Goal: Task Accomplishment & Management: Complete application form

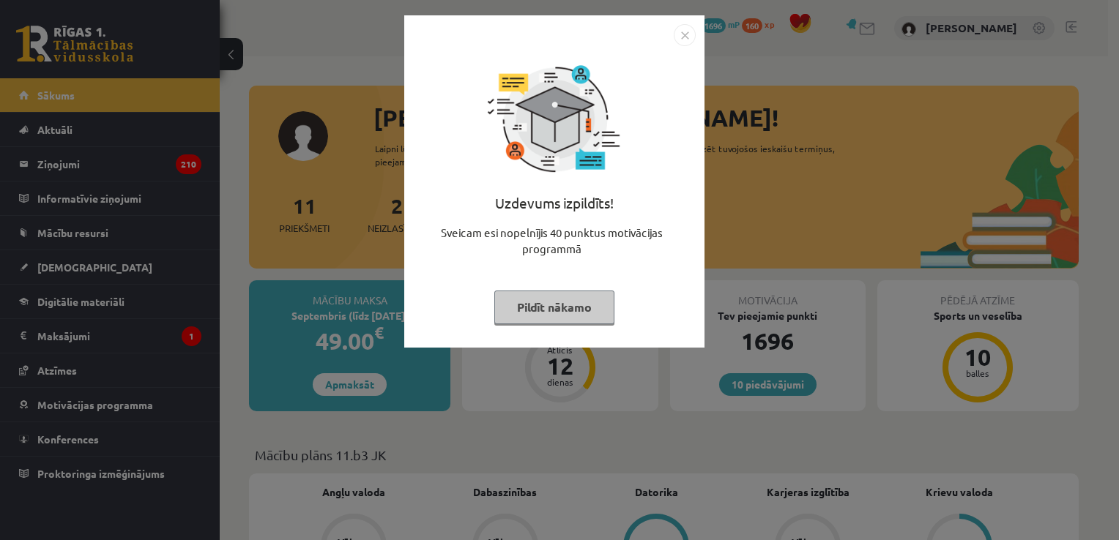
click at [682, 31] on img "Close" at bounding box center [685, 35] width 22 height 22
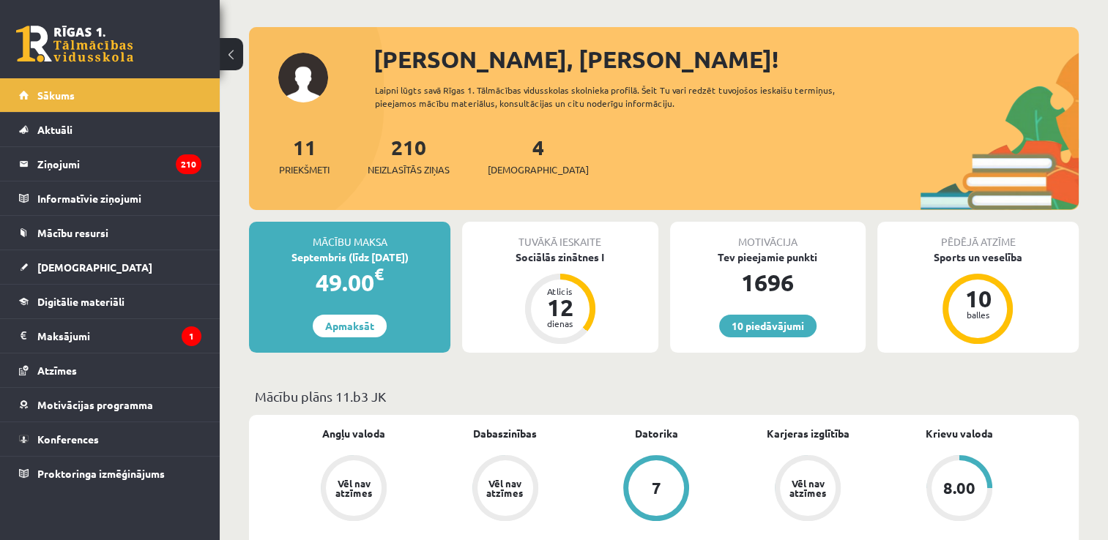
scroll to position [31, 0]
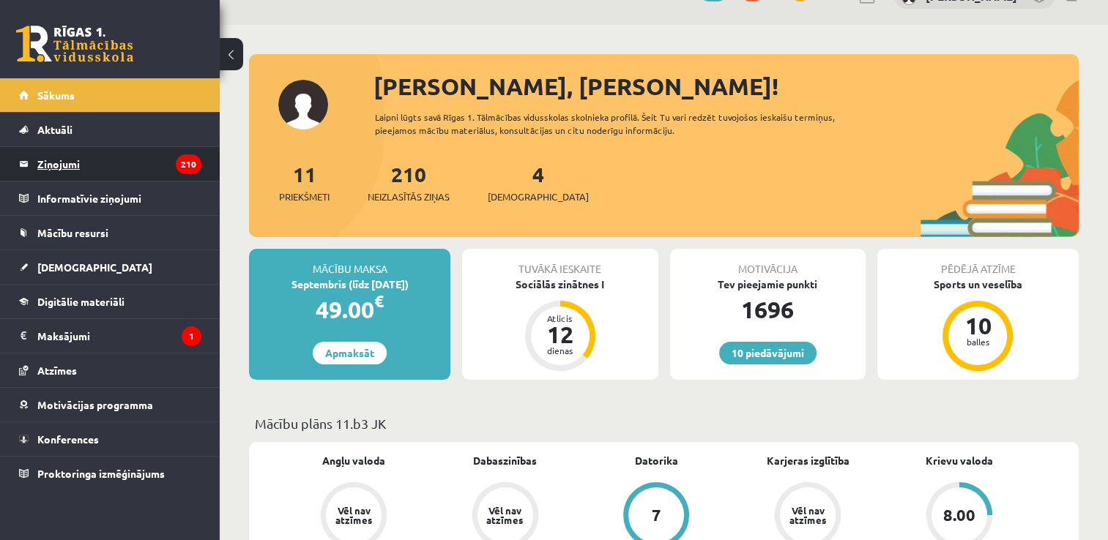
click at [160, 171] on legend "Ziņojumi 210" at bounding box center [119, 164] width 164 height 34
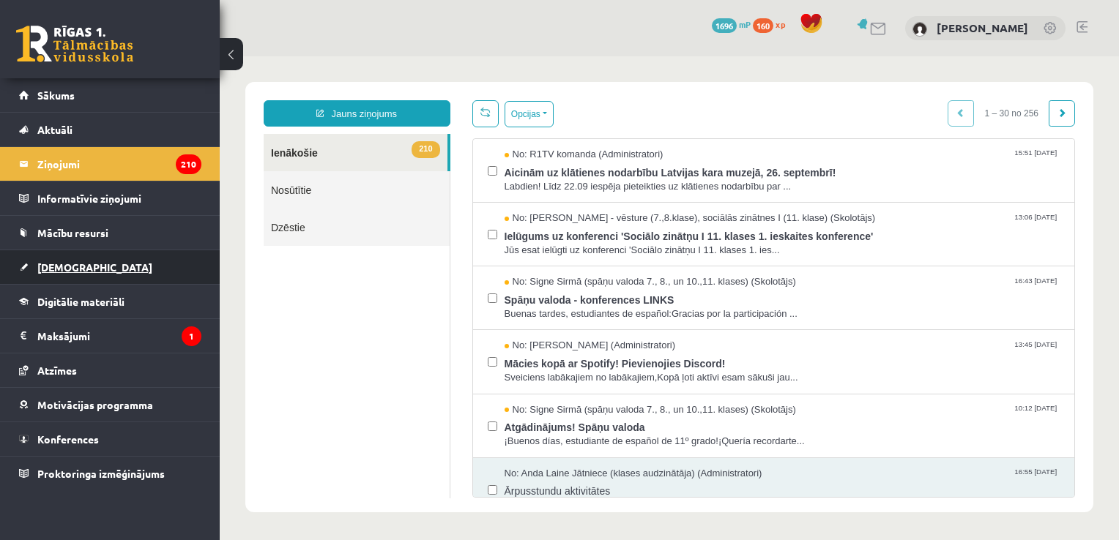
click at [111, 257] on link "[DEMOGRAPHIC_DATA]" at bounding box center [110, 267] width 182 height 34
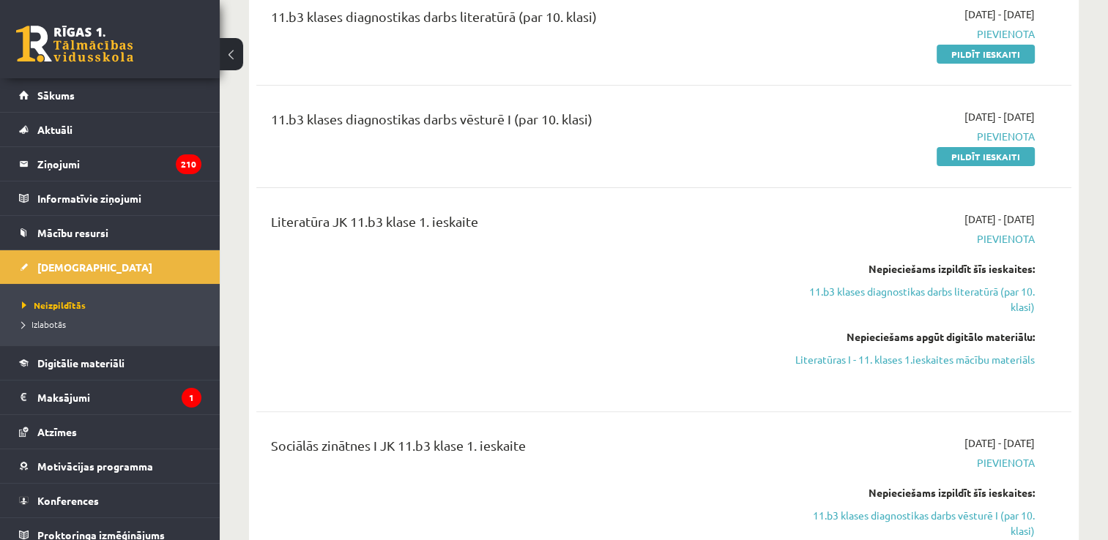
scroll to position [379, 0]
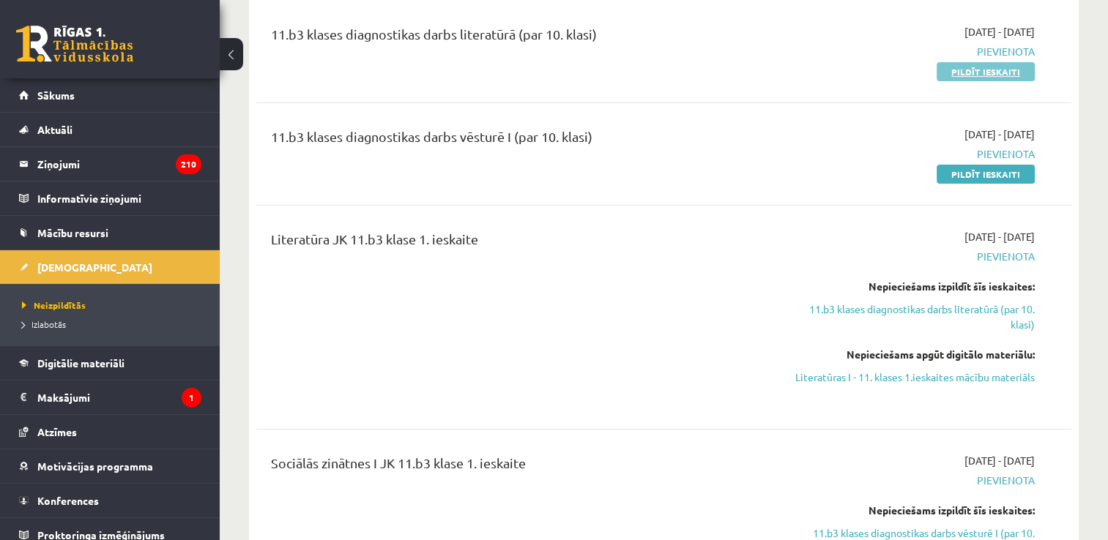
click at [964, 65] on link "Pildīt ieskaiti" at bounding box center [985, 71] width 98 height 19
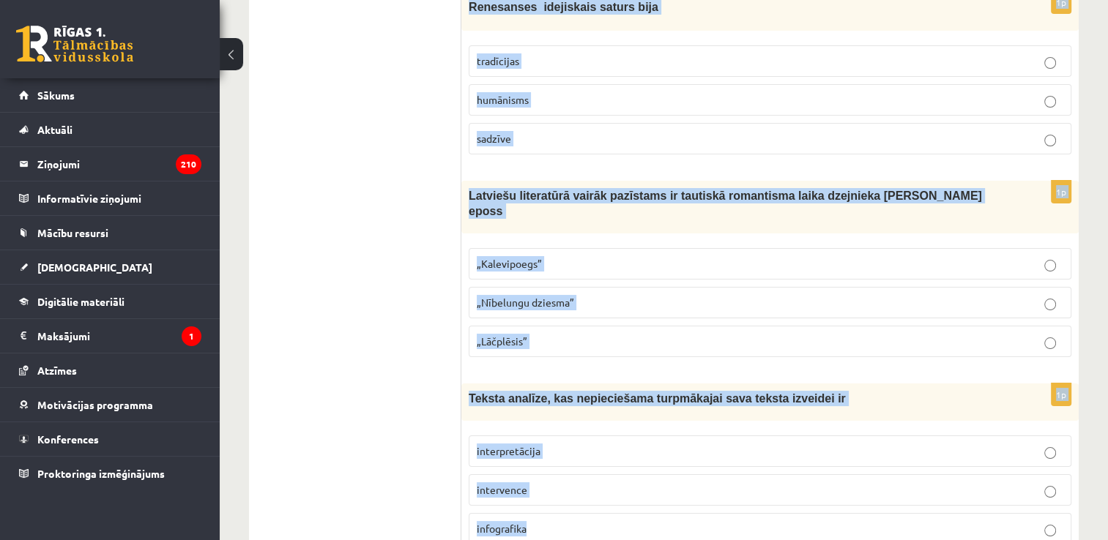
scroll to position [5547, 0]
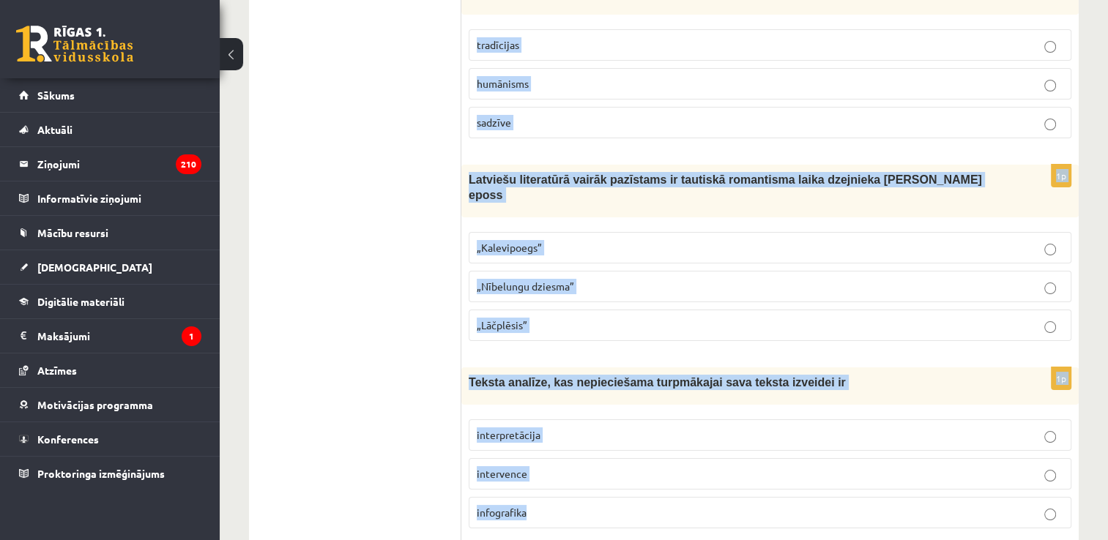
drag, startPoint x: 467, startPoint y: 288, endPoint x: 648, endPoint y: 467, distance: 254.2
copy form "Renesansē viena no populārākajām dzejas formām ir sonets oda balāde 1p Renesans…"
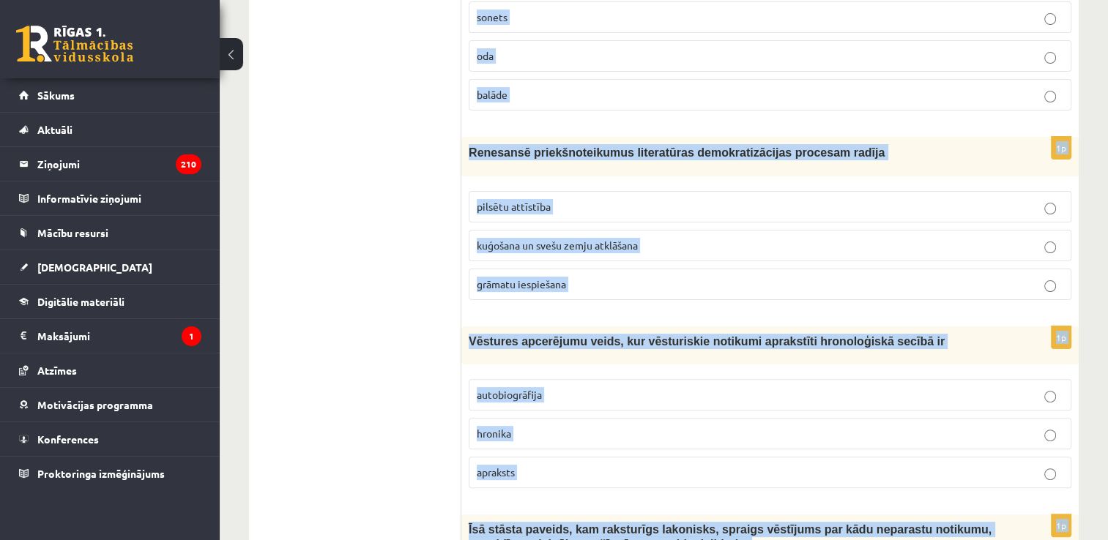
scroll to position [0, 0]
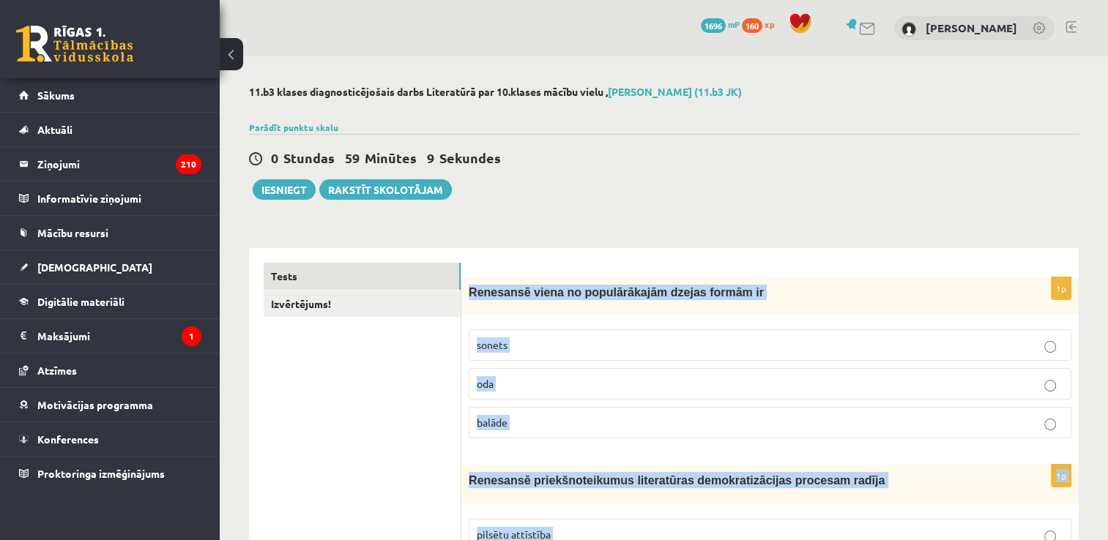
click at [556, 344] on p "sonets" at bounding box center [770, 345] width 586 height 15
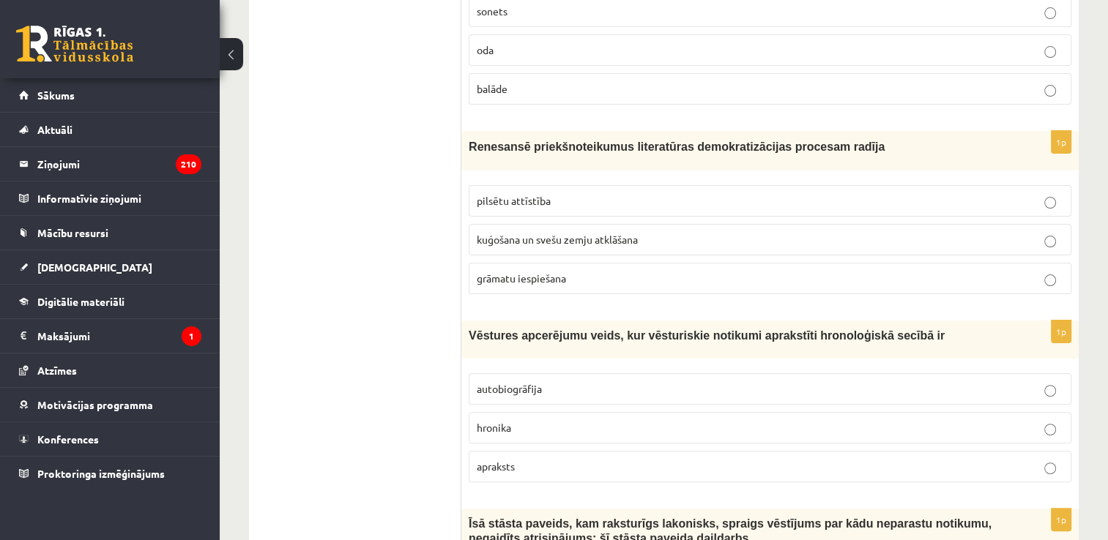
scroll to position [336, 0]
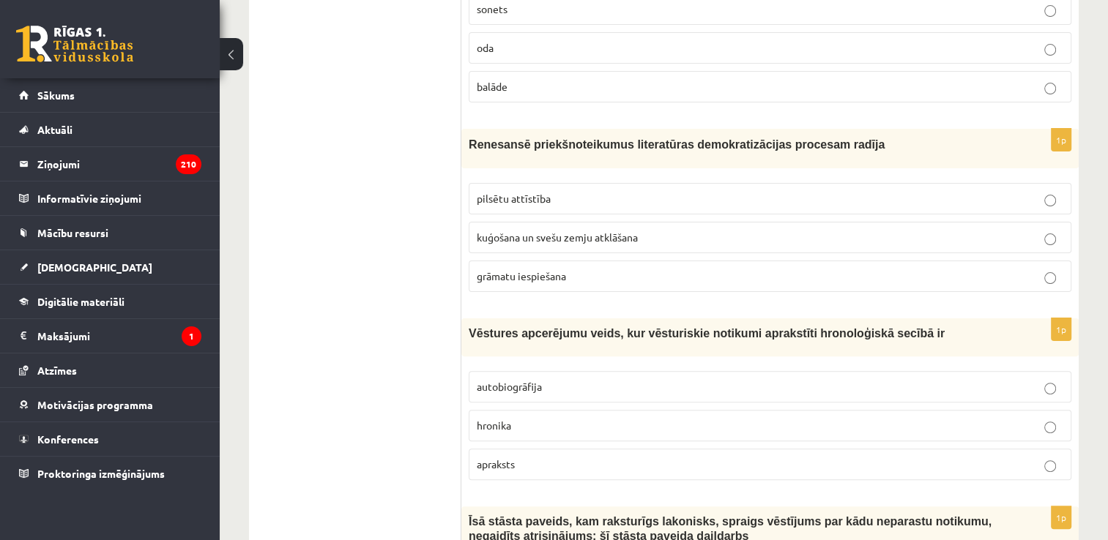
click at [644, 282] on p "grāmatu iespiešana" at bounding box center [770, 276] width 586 height 15
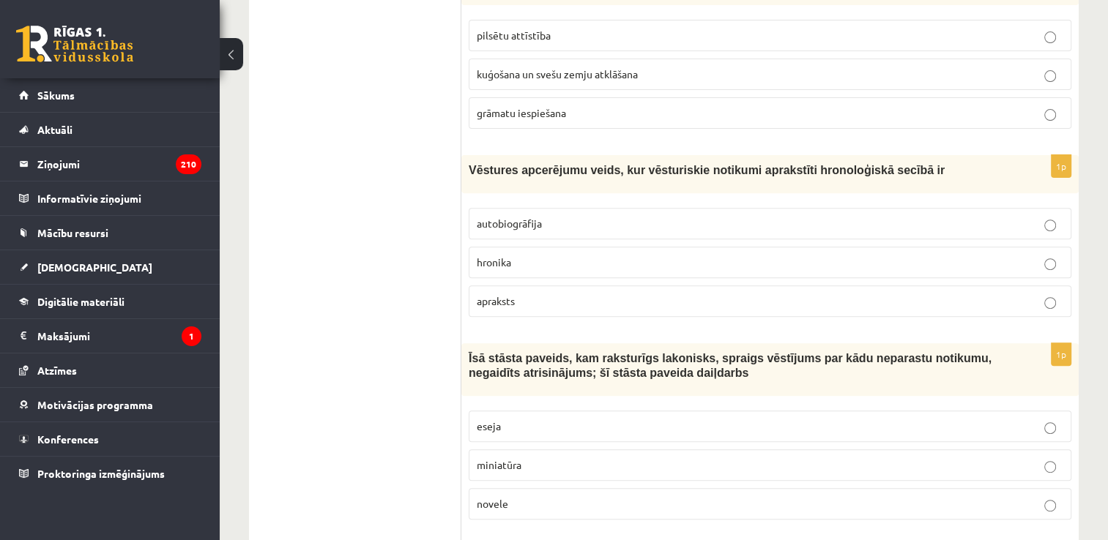
scroll to position [500, 0]
click at [693, 270] on label "hronika" at bounding box center [770, 261] width 603 height 31
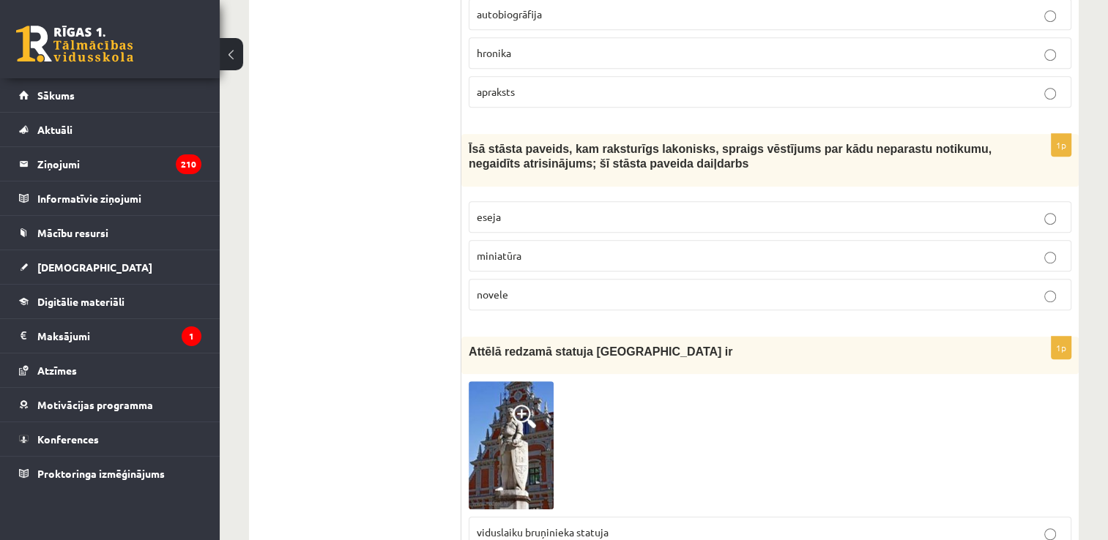
scroll to position [748, 0]
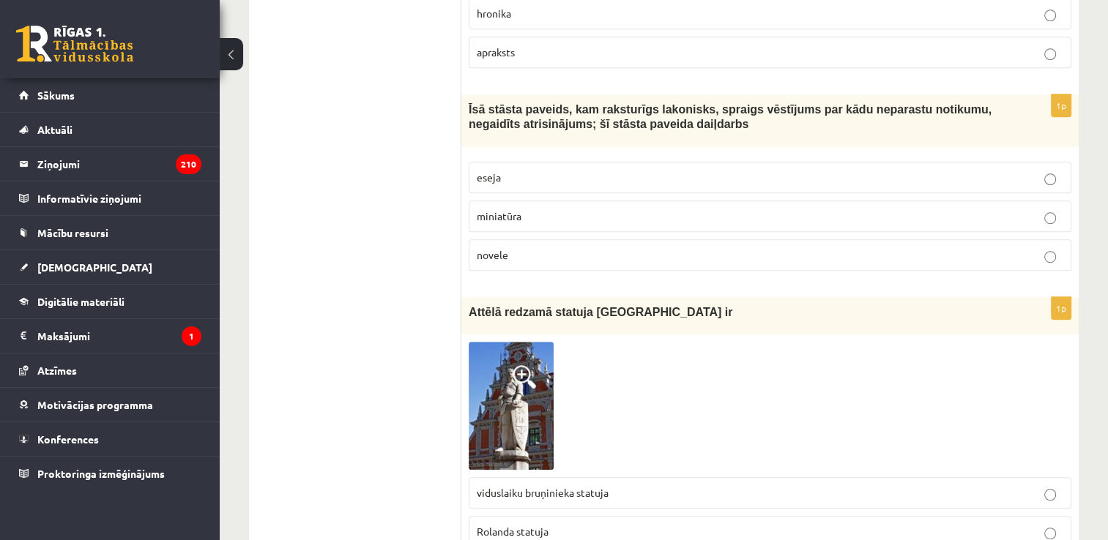
click at [633, 256] on p "novele" at bounding box center [770, 254] width 586 height 15
click at [670, 524] on p "Rolanda statuja" at bounding box center [770, 531] width 586 height 15
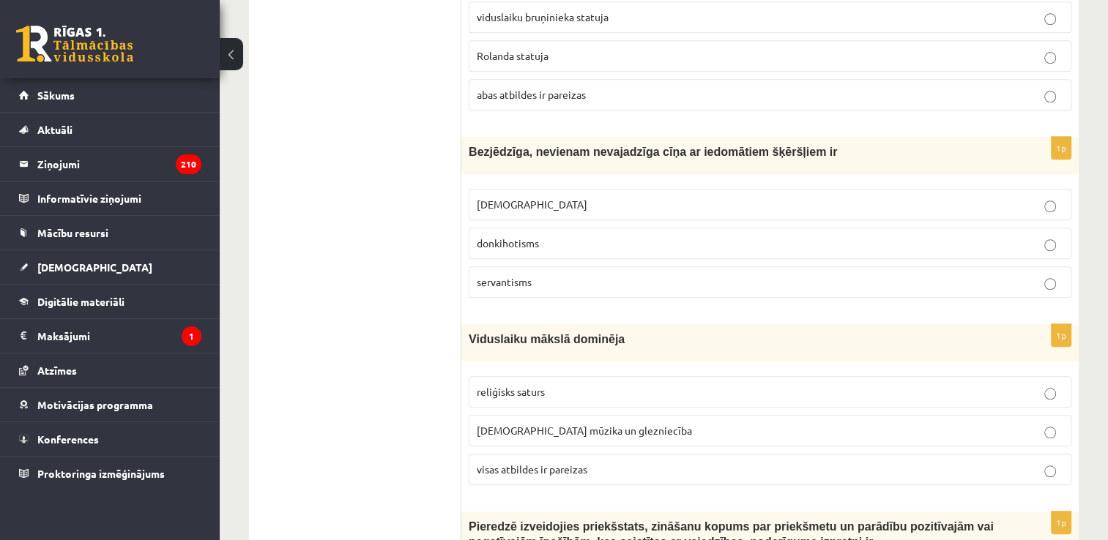
scroll to position [1224, 0]
click at [694, 252] on label "donkihotisms" at bounding box center [770, 243] width 603 height 31
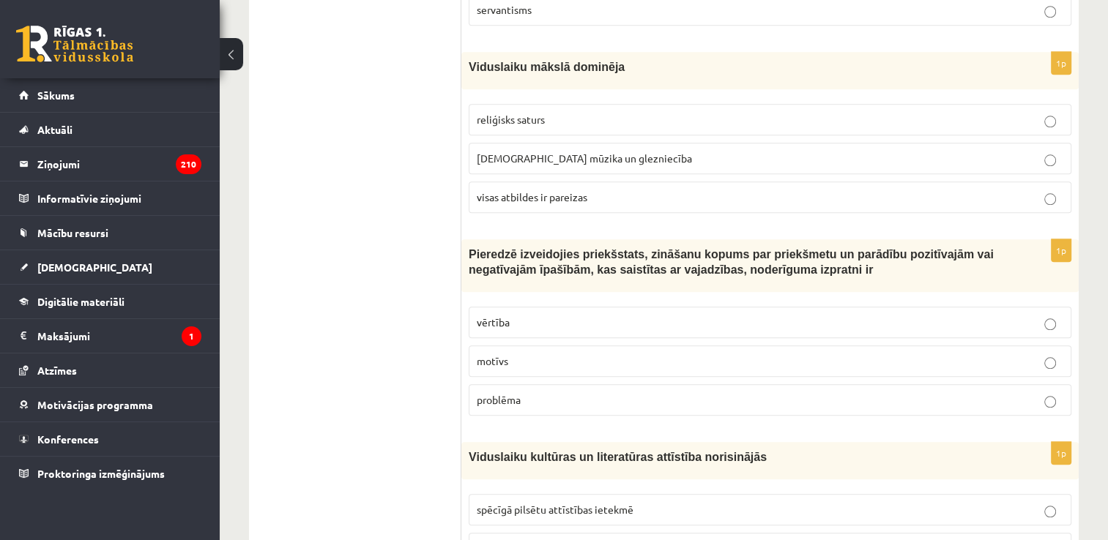
scroll to position [1497, 0]
click at [662, 198] on label "visas atbildes ir pareizas" at bounding box center [770, 197] width 603 height 31
click at [665, 134] on fieldset "reliģisks saturs baznīcas mūzika un glezniecība visas atbildes ir pareizas" at bounding box center [770, 157] width 603 height 121
click at [672, 154] on p "baznīcas mūzika un glezniecība" at bounding box center [770, 158] width 586 height 15
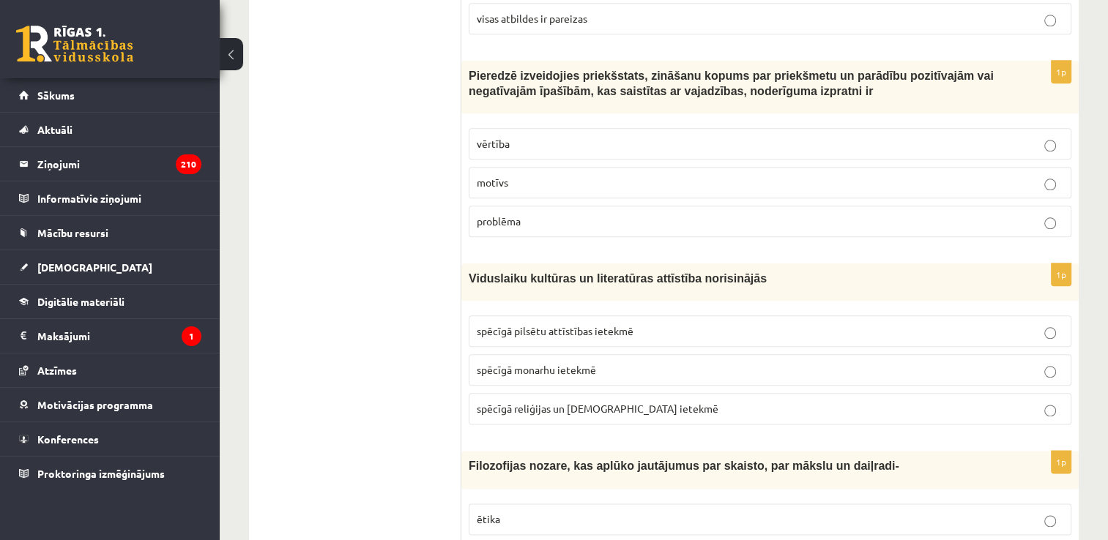
scroll to position [1675, 0]
click at [697, 144] on p "vērtība" at bounding box center [770, 143] width 586 height 15
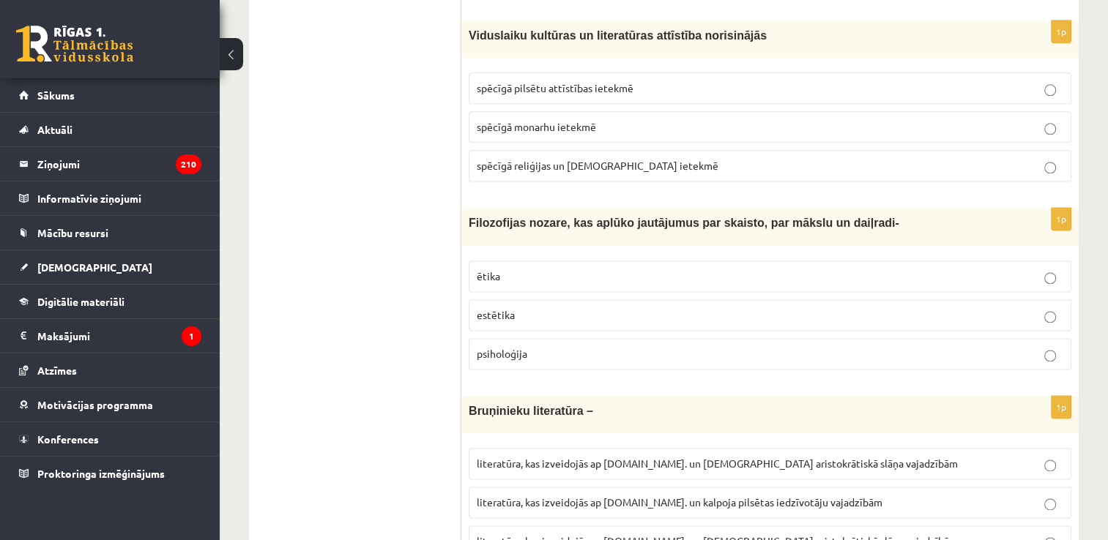
scroll to position [1918, 0]
click at [730, 81] on p "spēcīgā pilsētu attīstības ietekmē" at bounding box center [770, 88] width 586 height 15
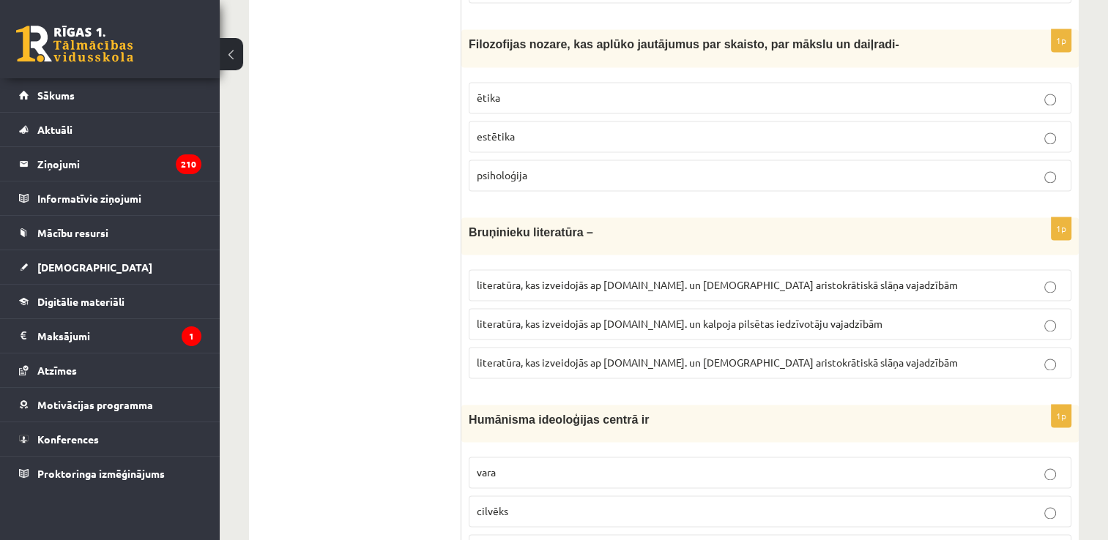
scroll to position [2098, 0]
click at [720, 127] on p "estētika" at bounding box center [770, 134] width 586 height 15
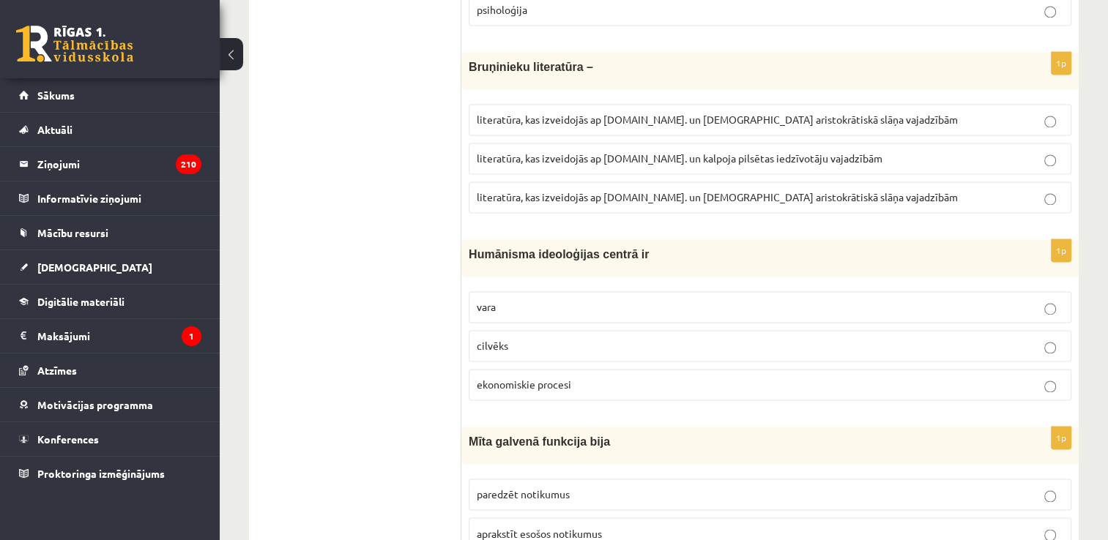
scroll to position [2263, 0]
click at [682, 151] on span "literatūra, kas izveidojās ap 12.gs. un kalpoja pilsētas iedzīvotāju vajadzībām" at bounding box center [680, 157] width 406 height 13
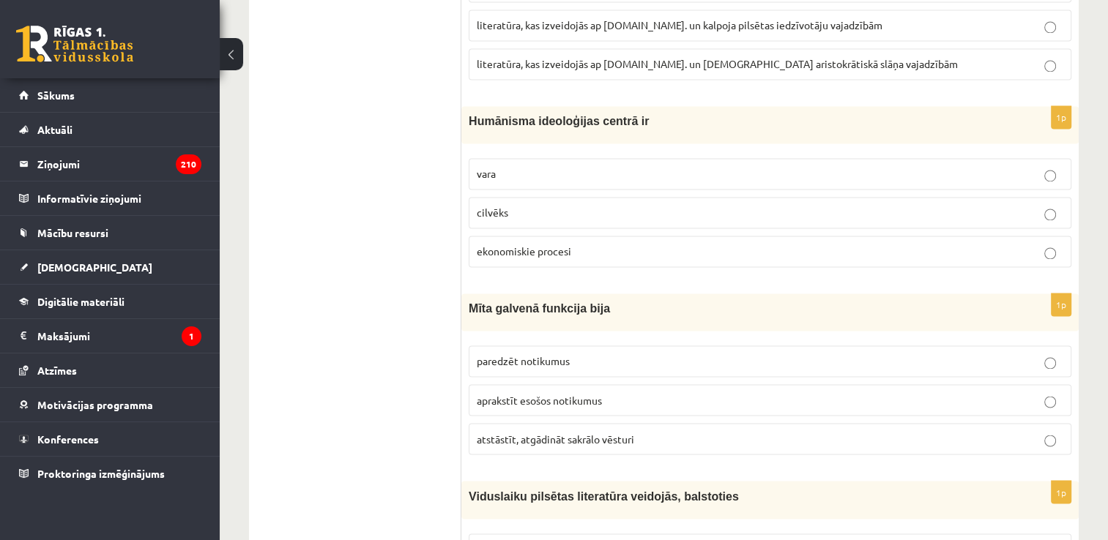
scroll to position [2463, 0]
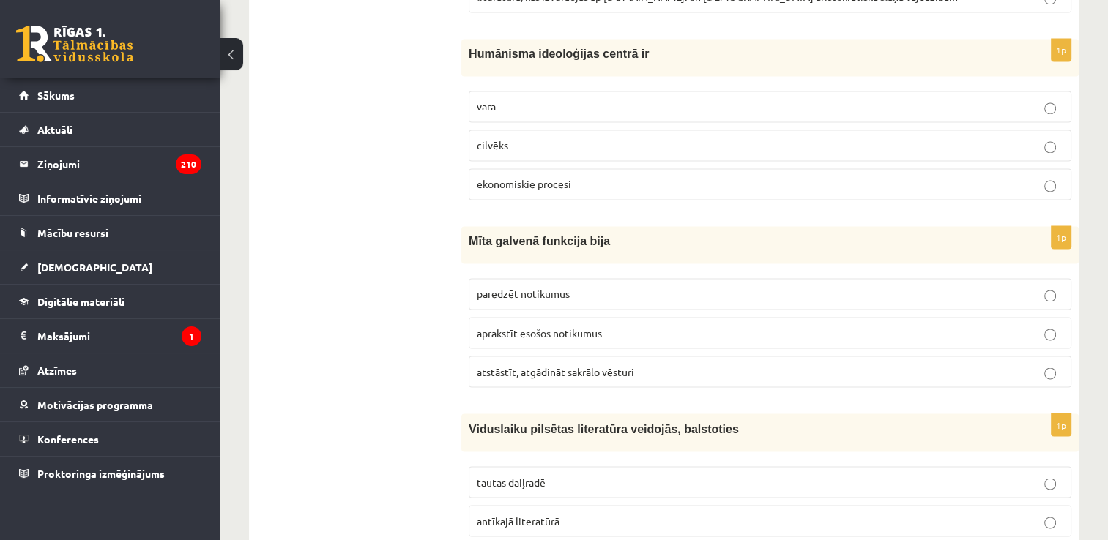
click at [746, 138] on p "cilvēks" at bounding box center [770, 145] width 586 height 15
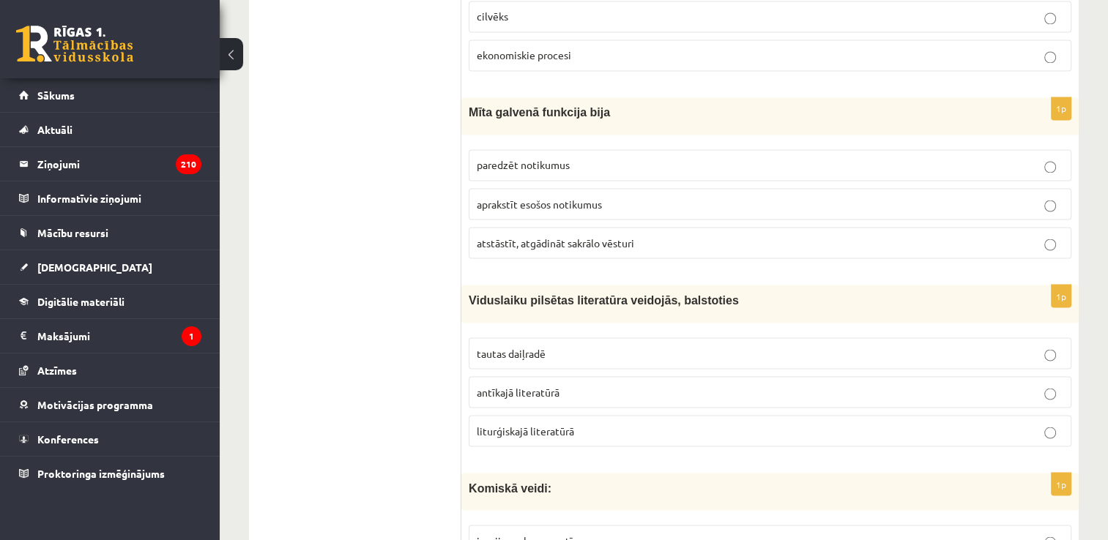
scroll to position [2592, 0]
click at [698, 196] on p "aprakstīt esošos notikumus" at bounding box center [770, 203] width 586 height 15
click at [698, 235] on p "atstāstīt, atgādināt sakrālo vēsturi" at bounding box center [770, 242] width 586 height 15
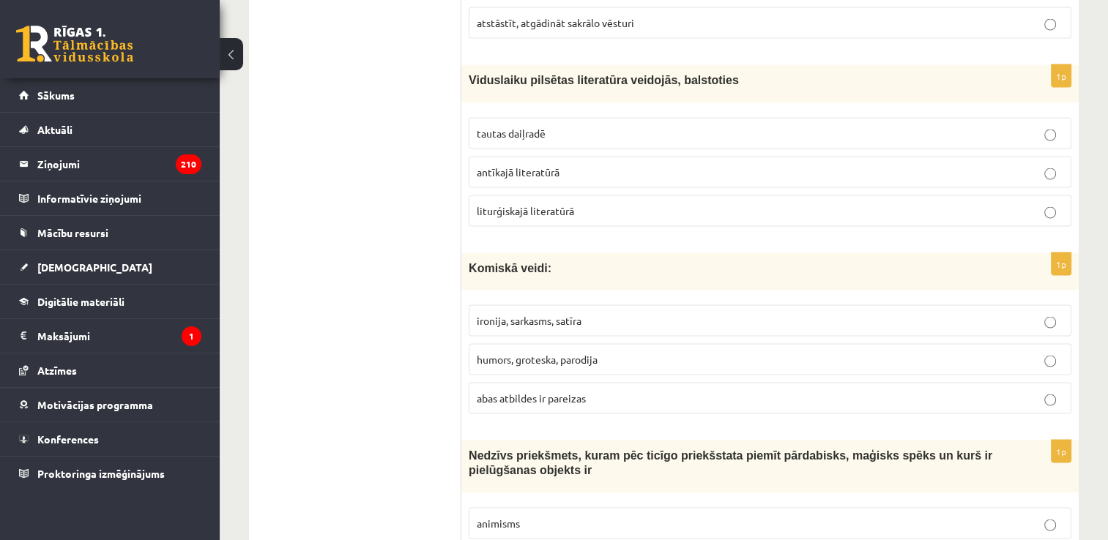
scroll to position [2835, 0]
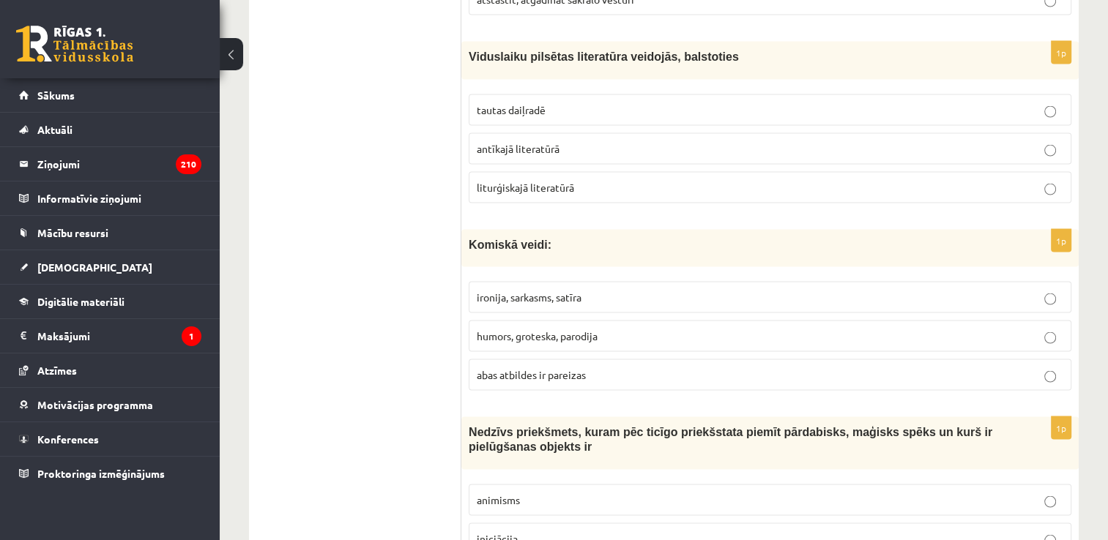
click at [691, 103] on p "tautas daiļradē" at bounding box center [770, 110] width 586 height 15
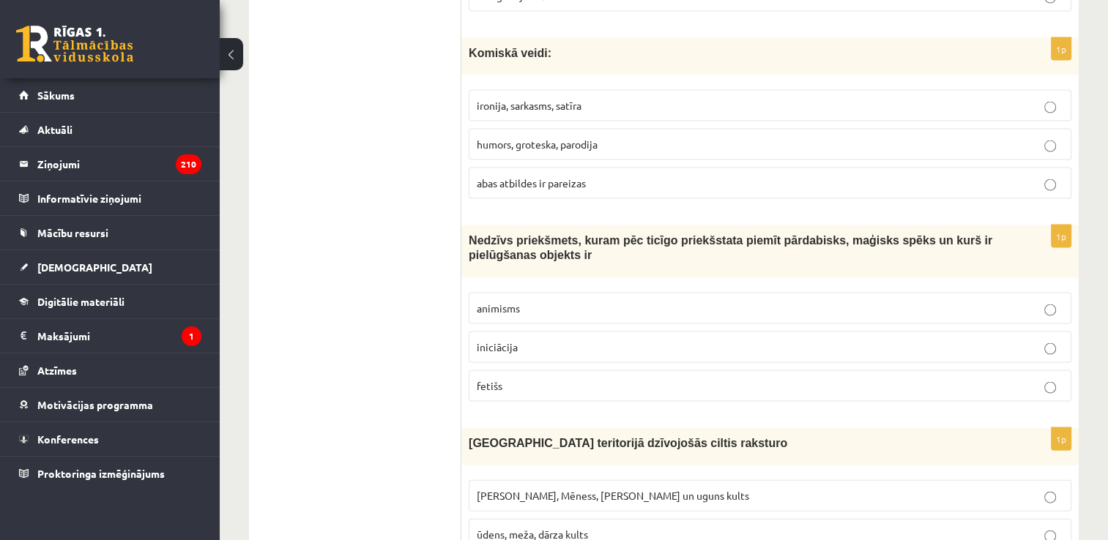
scroll to position [3028, 0]
click at [680, 175] on p "abas atbildes ir pareizas" at bounding box center [770, 182] width 586 height 15
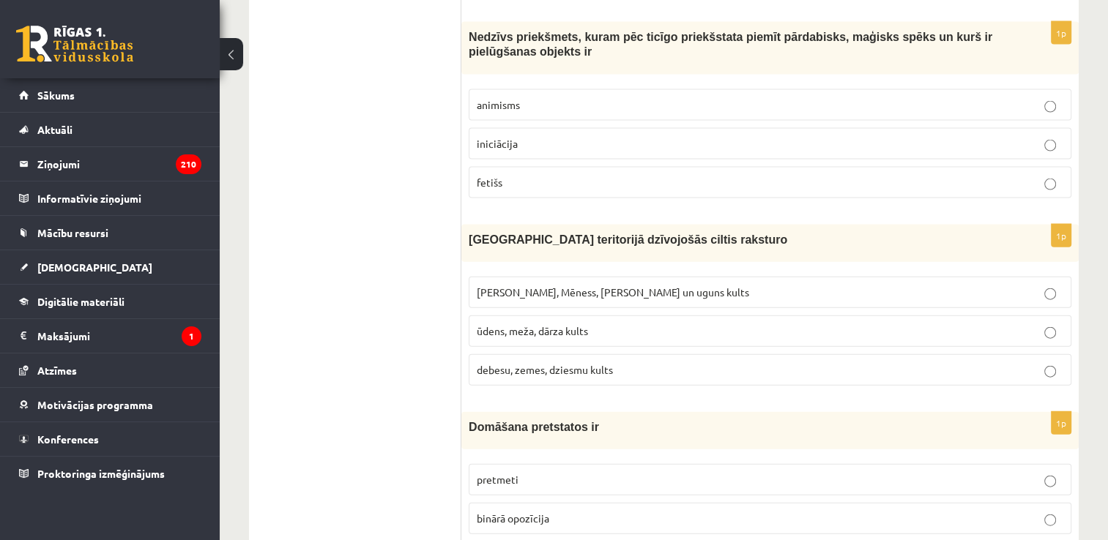
scroll to position [3233, 0]
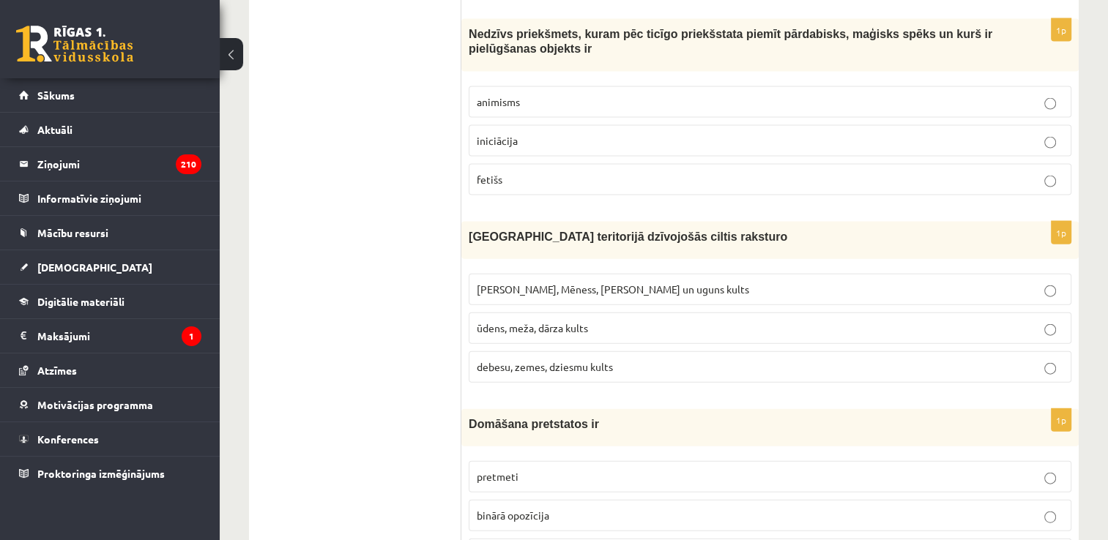
click at [652, 176] on label "fetišs" at bounding box center [770, 179] width 603 height 31
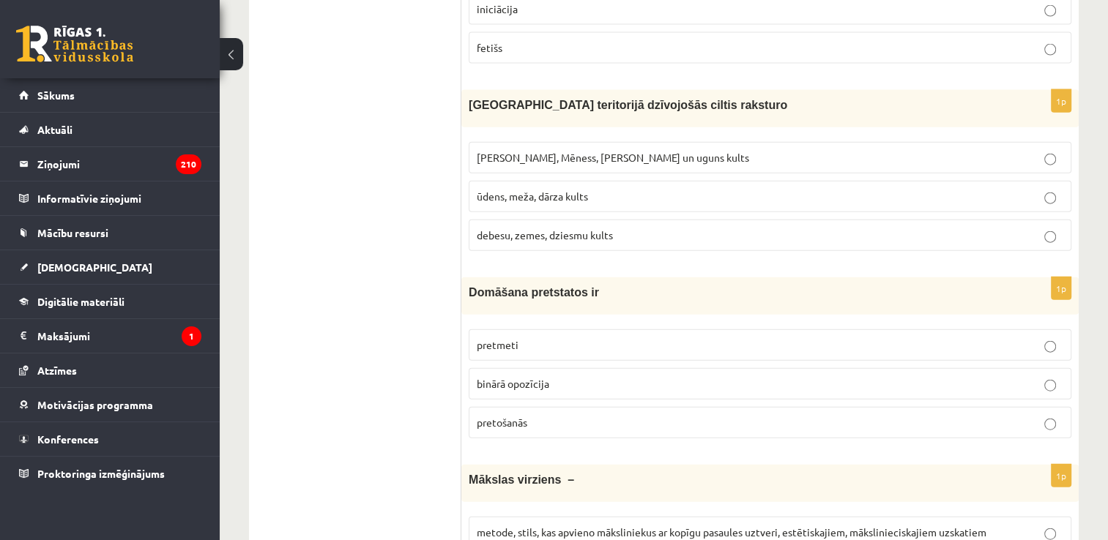
scroll to position [3371, 0]
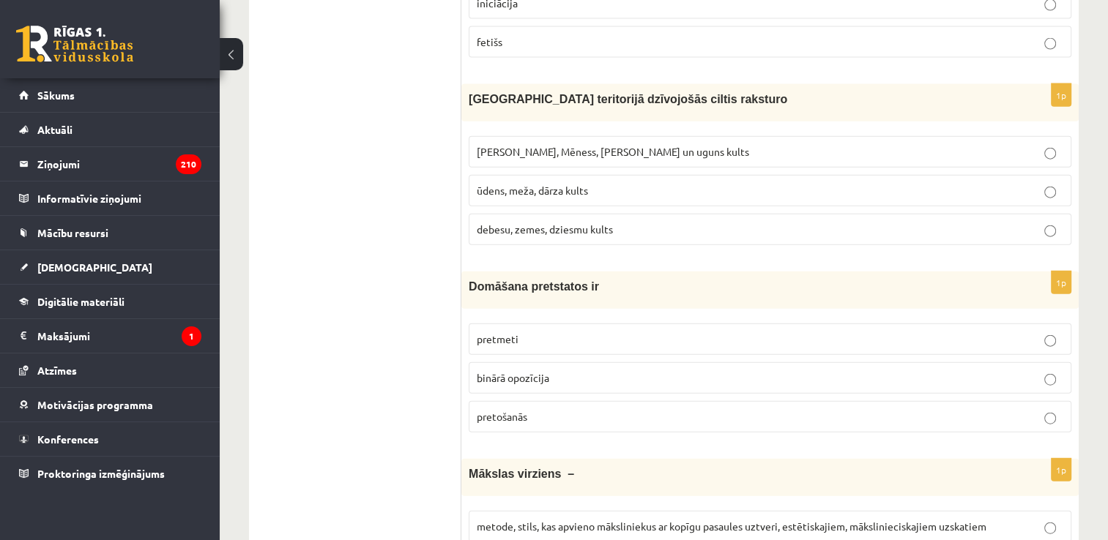
click at [621, 145] on span "Saules, Mēness, Pērkona un uguns kults" at bounding box center [613, 151] width 272 height 13
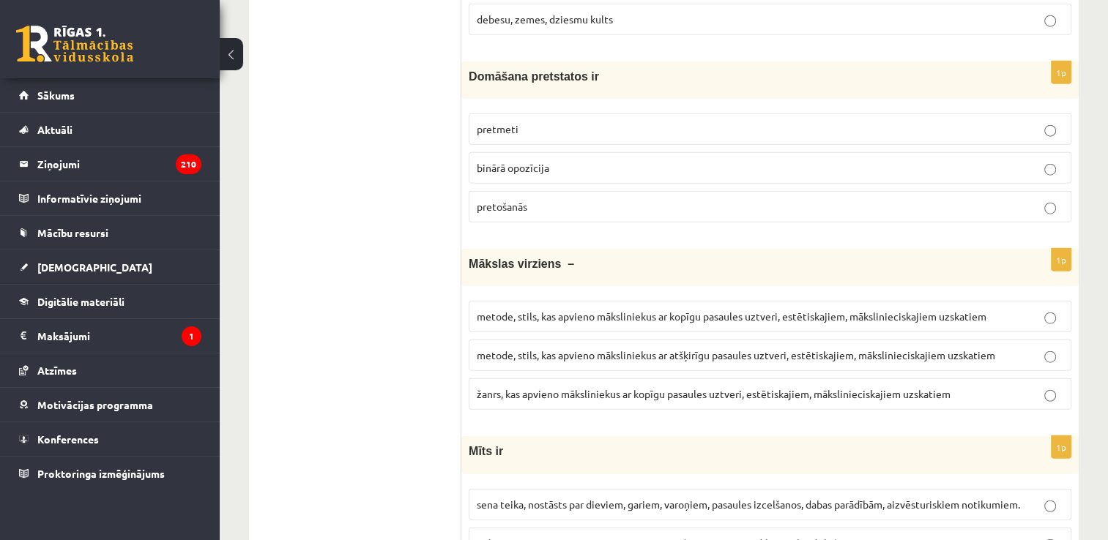
scroll to position [3587, 0]
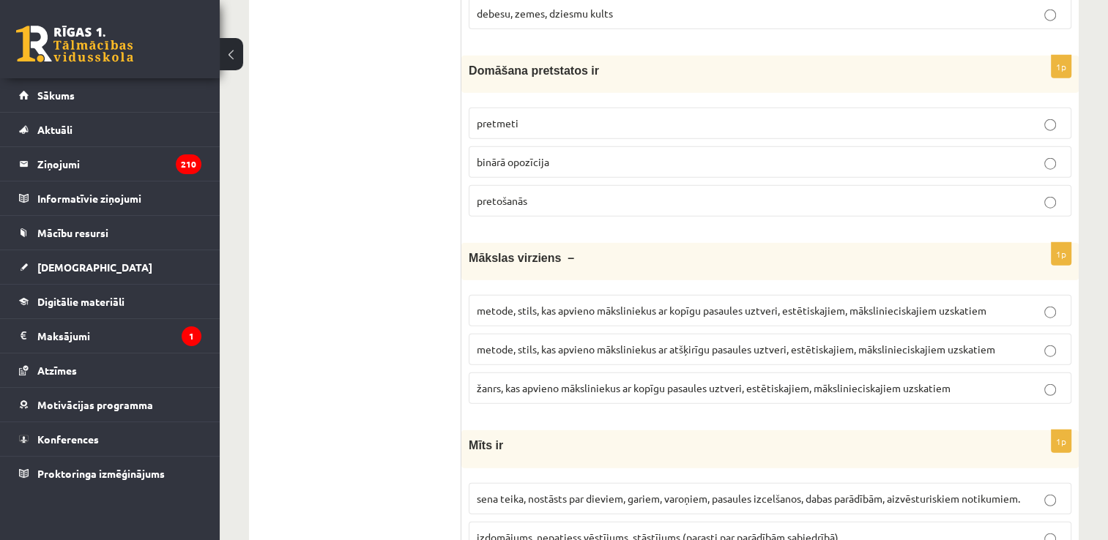
click at [662, 154] on p "binārā opozīcija" at bounding box center [770, 161] width 586 height 15
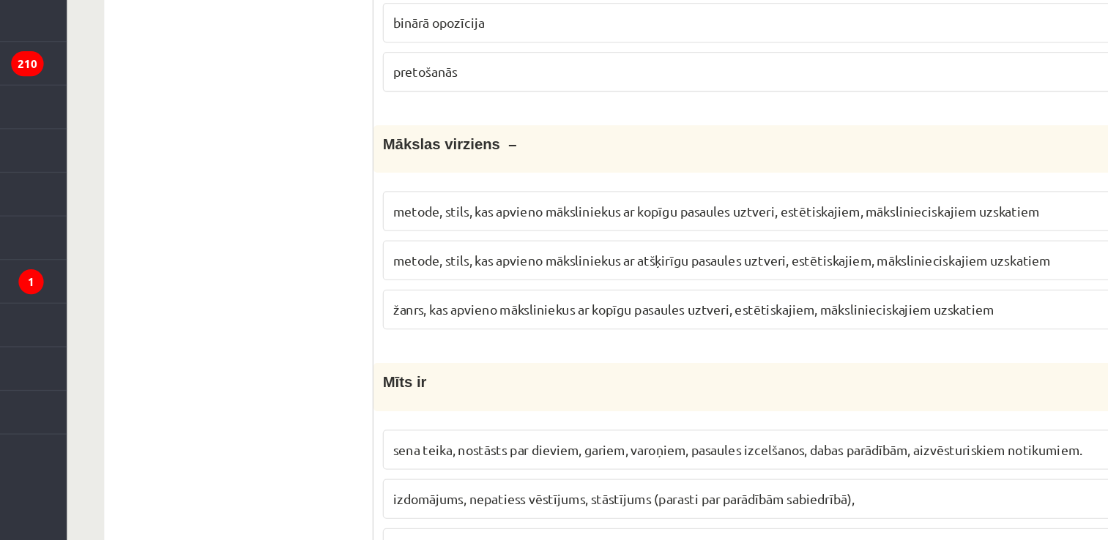
scroll to position [3664, 0]
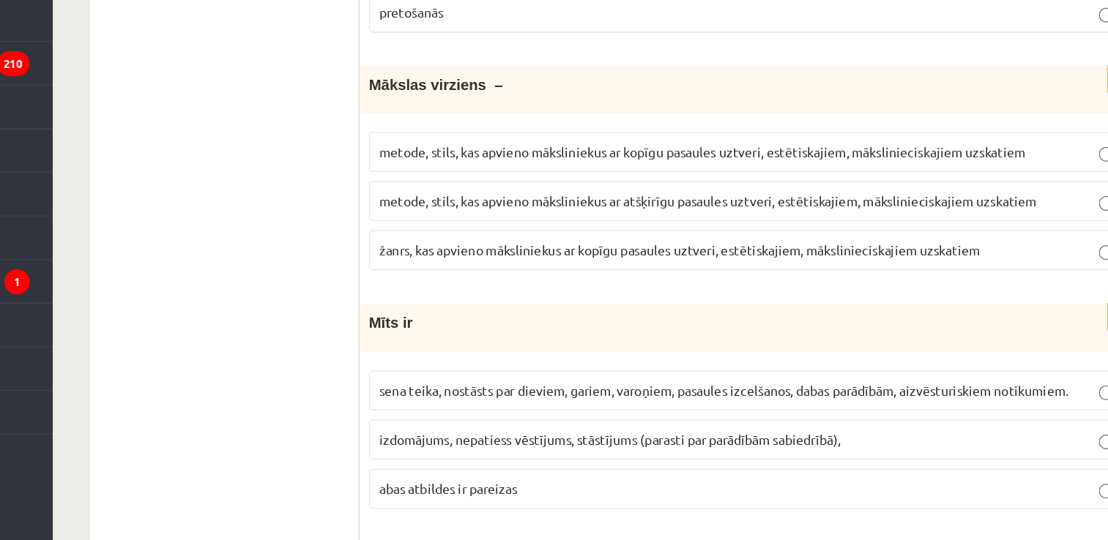
click at [711, 266] on span "metode, stils, kas apvieno māksliniekus ar atšķirīgu pasaules uztveri, estētisk…" at bounding box center [736, 272] width 518 height 13
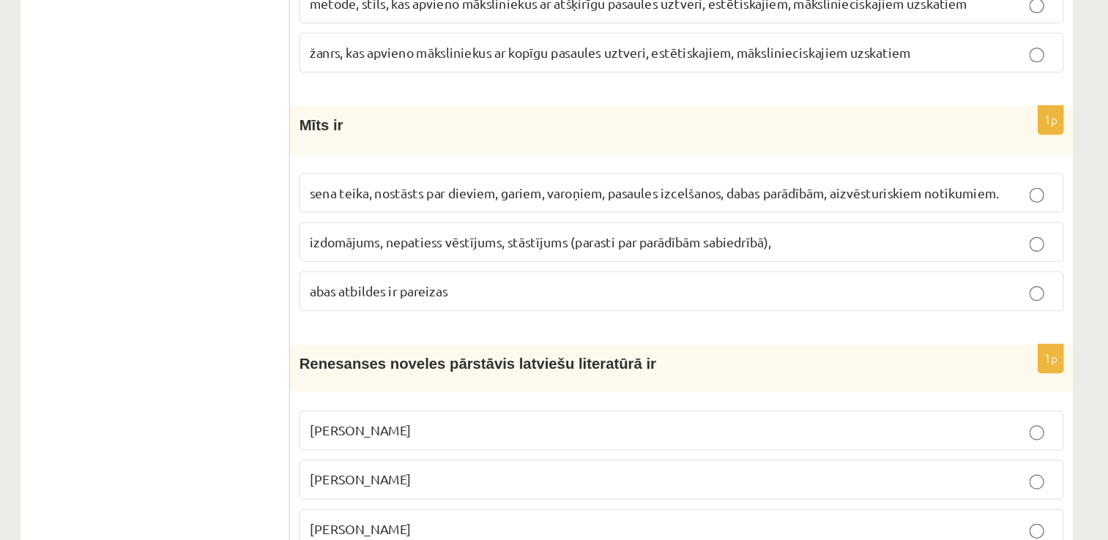
scroll to position [3820, 0]
click at [864, 258] on p "sena teika, nostāsts par dieviem, gariem, varoņiem, pasaules izcelšanos, dabas …" at bounding box center [770, 265] width 586 height 15
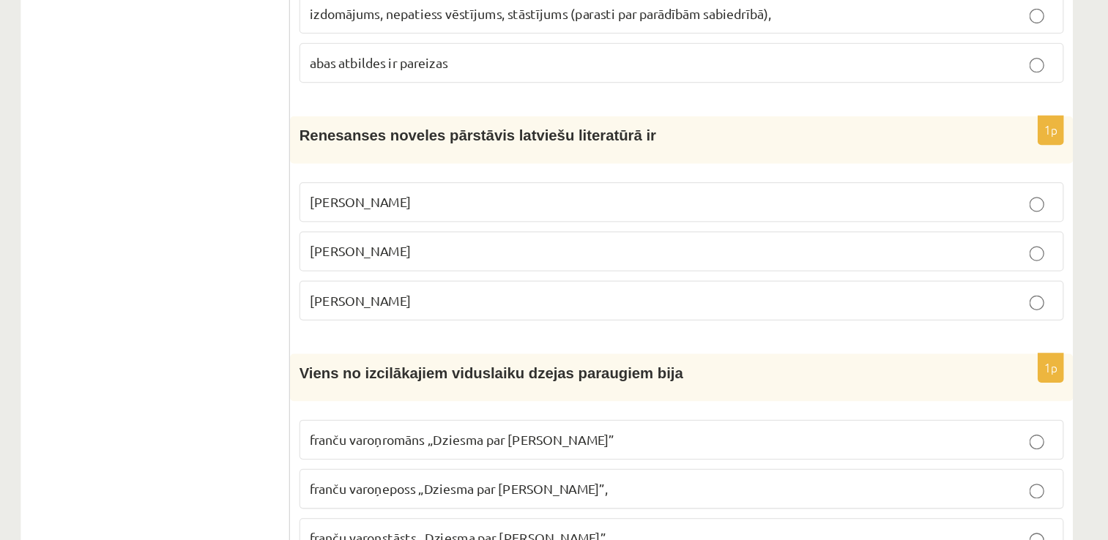
scroll to position [4001, 0]
click at [701, 343] on p "Jānis Ezeriņš" at bounding box center [770, 350] width 586 height 15
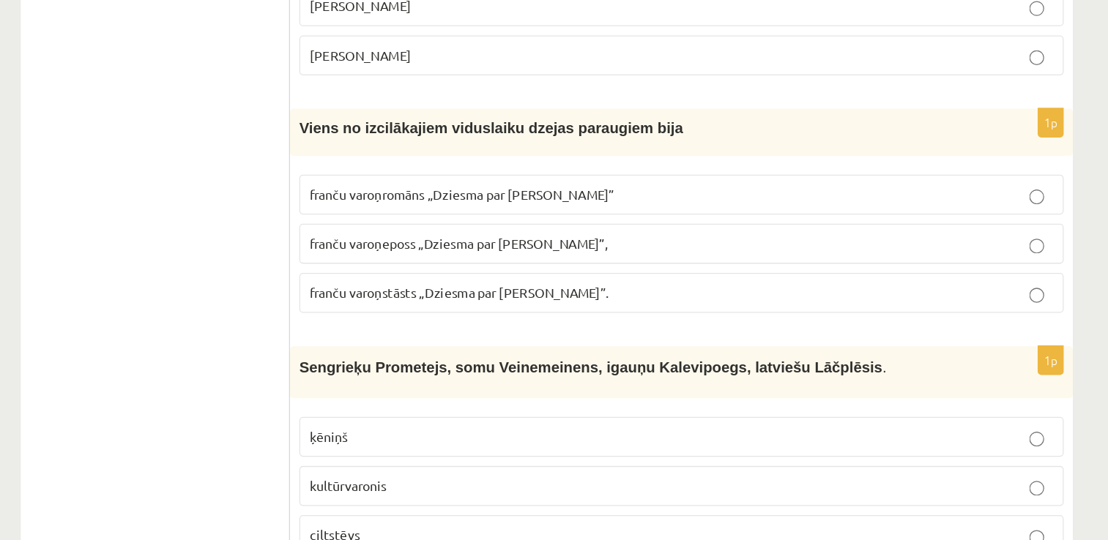
scroll to position [4199, 0]
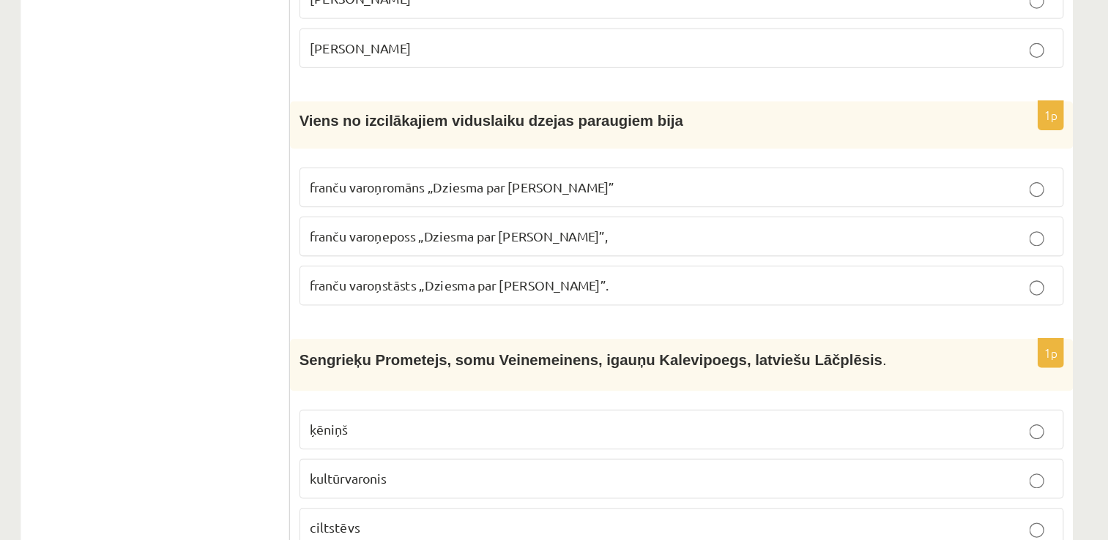
click at [730, 285] on label "franču varoņeposs „Dziesma par Rolandu”," at bounding box center [770, 300] width 603 height 31
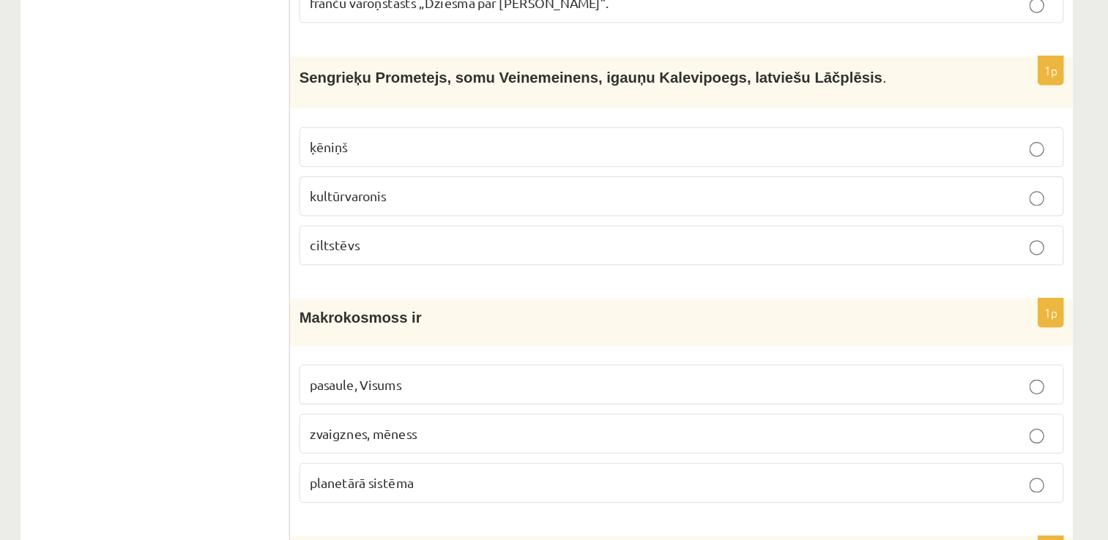
scroll to position [4431, 0]
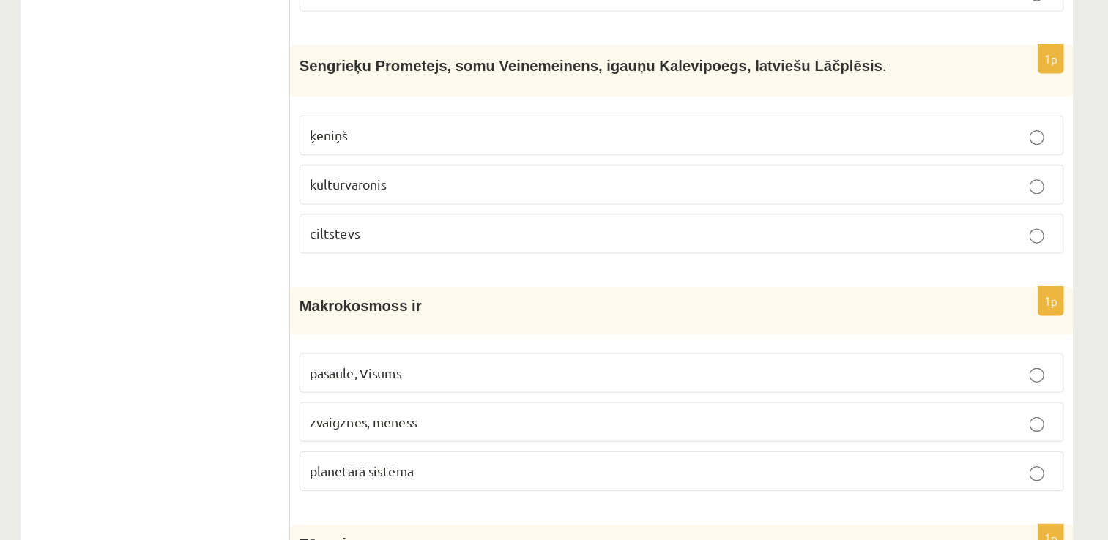
click at [693, 252] on p "kultūrvaronis" at bounding box center [770, 259] width 586 height 15
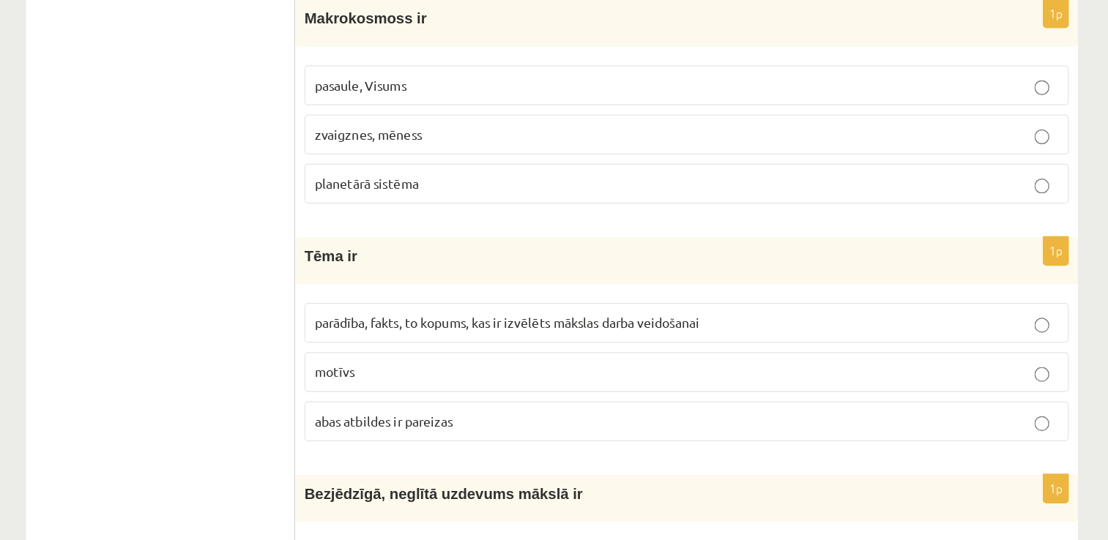
scroll to position [4667, 0]
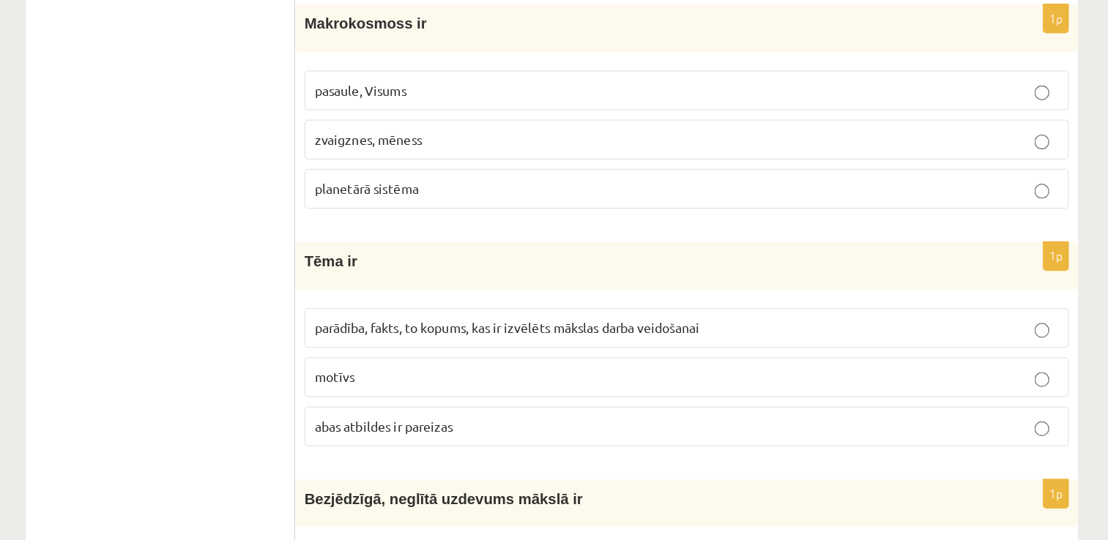
click at [619, 157] on label "pasaule, Visums" at bounding box center [770, 172] width 603 height 31
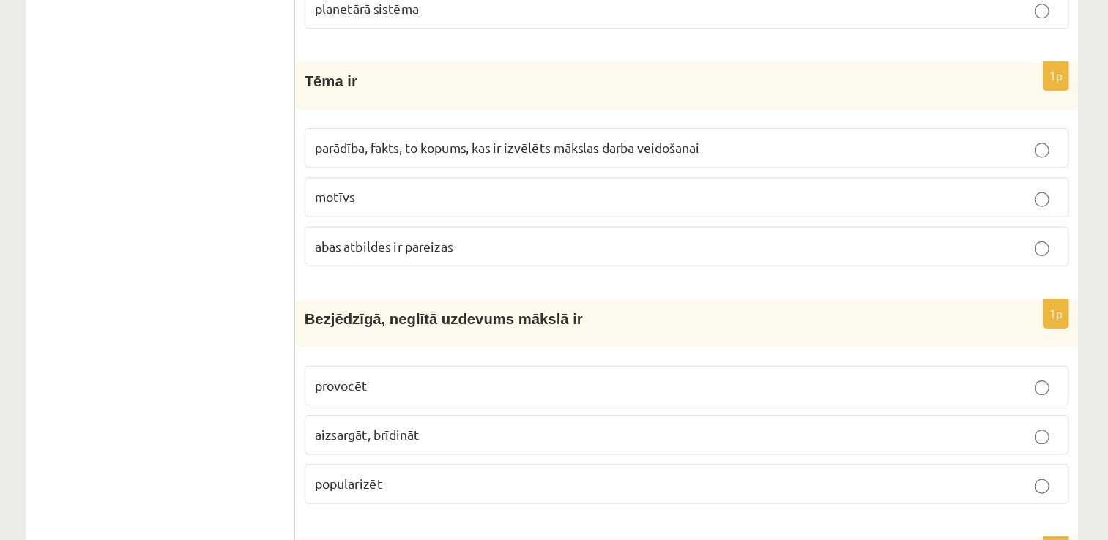
scroll to position [4815, 0]
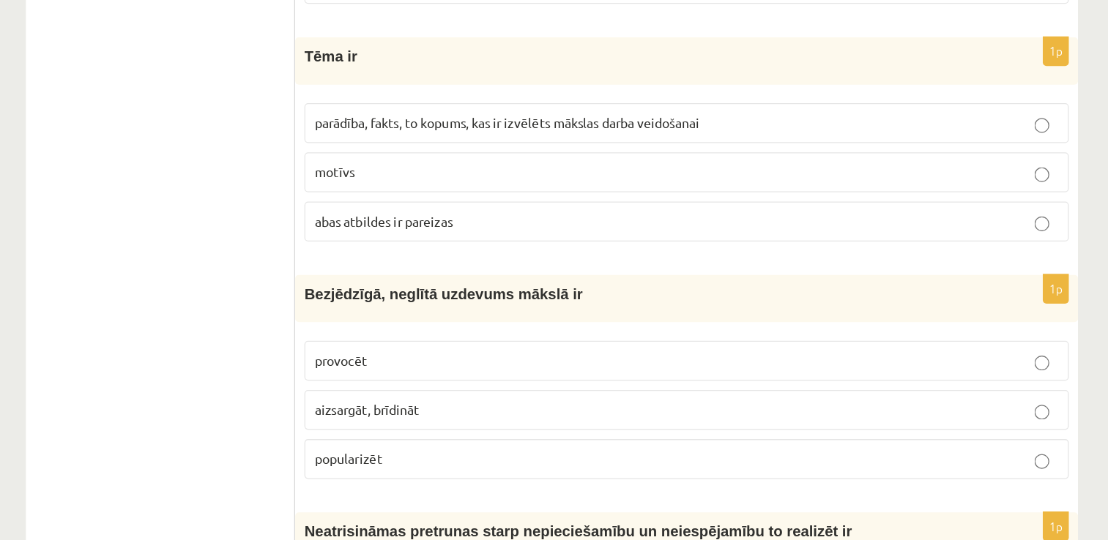
click at [698, 204] on span "parādība, fakts, to kopums, kas ir izvēlēts mākslas darba veidošanai" at bounding box center [628, 210] width 303 height 13
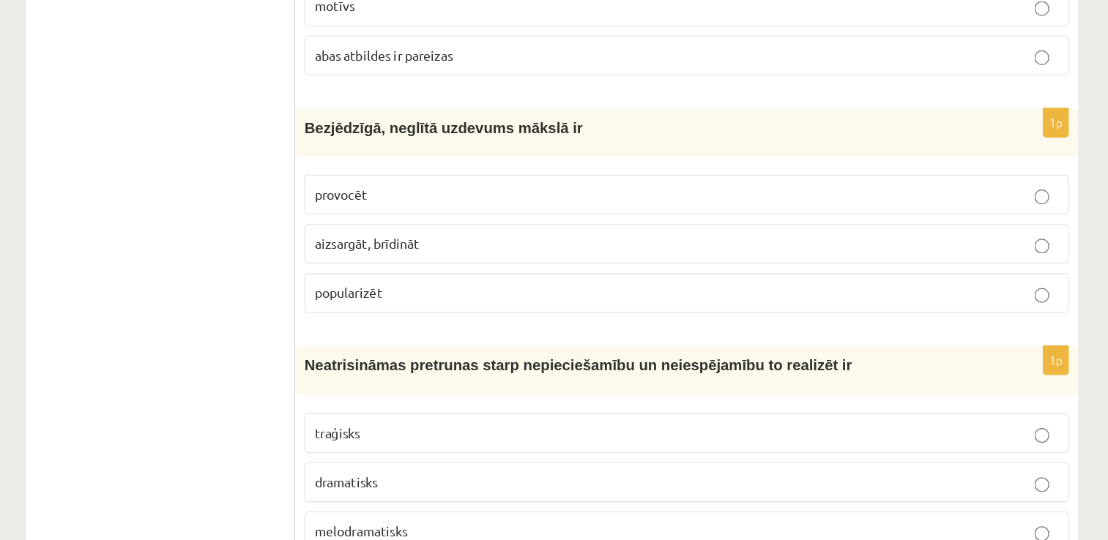
scroll to position [4953, 0]
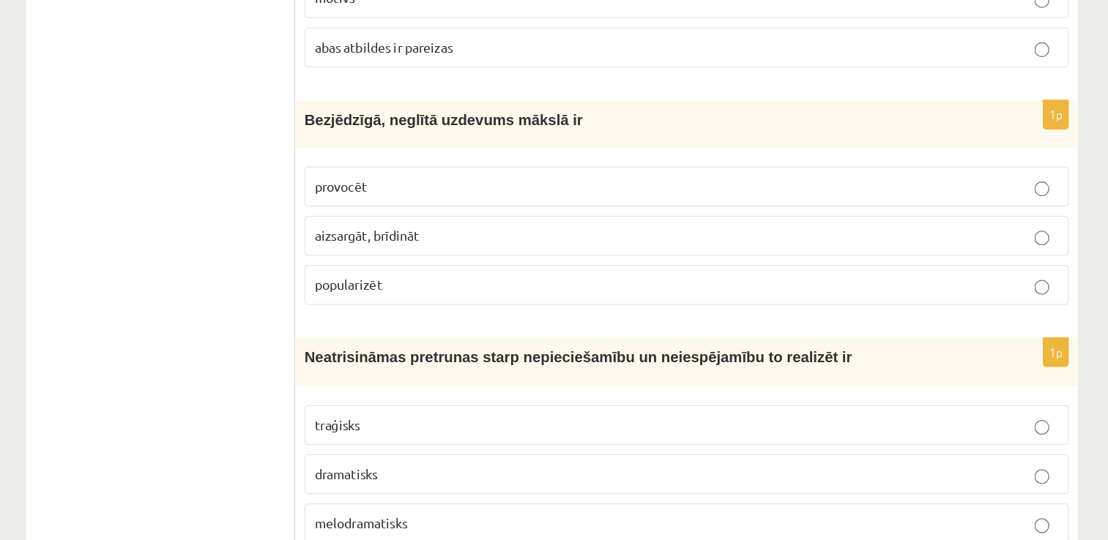
click at [656, 253] on p "provocēt" at bounding box center [770, 260] width 586 height 15
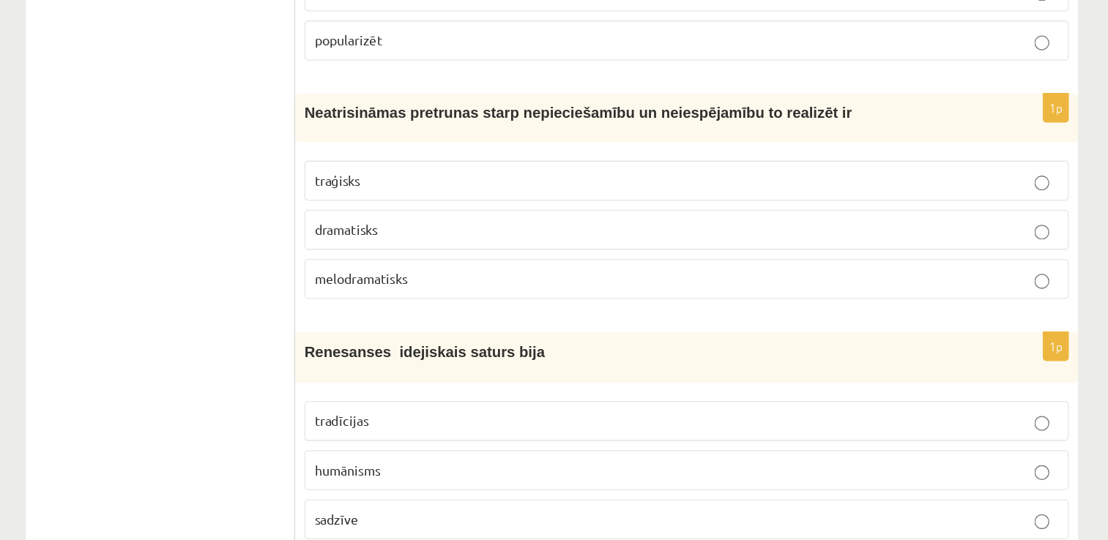
scroll to position [5166, 0]
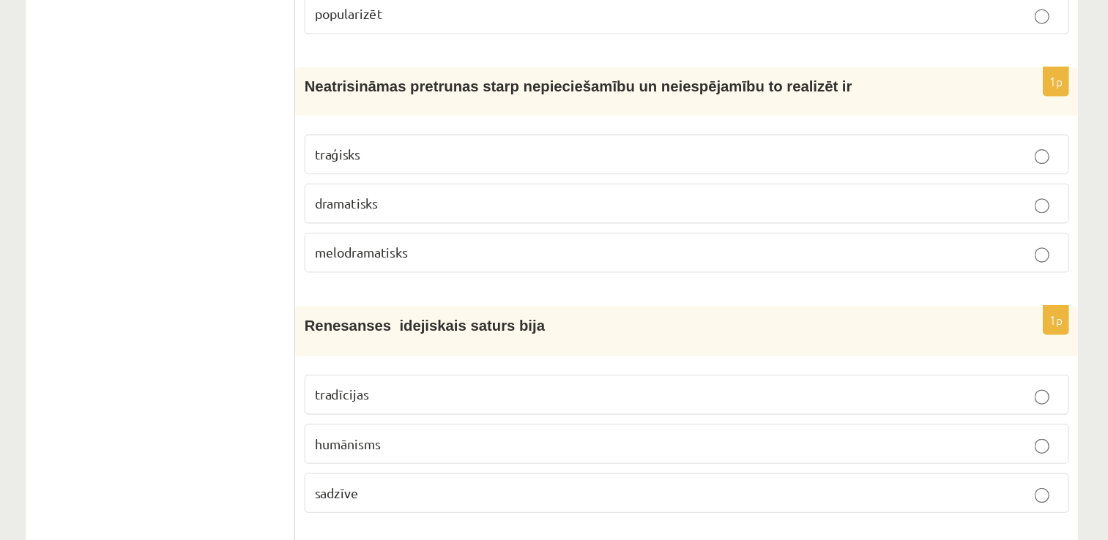
click at [741, 228] on p "traģisks" at bounding box center [770, 235] width 586 height 15
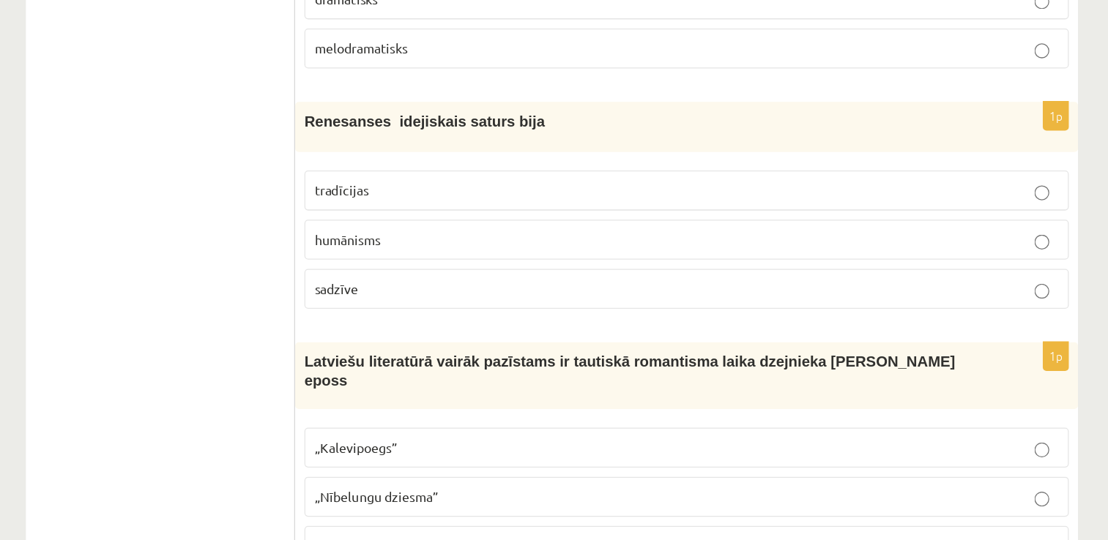
scroll to position [5333, 0]
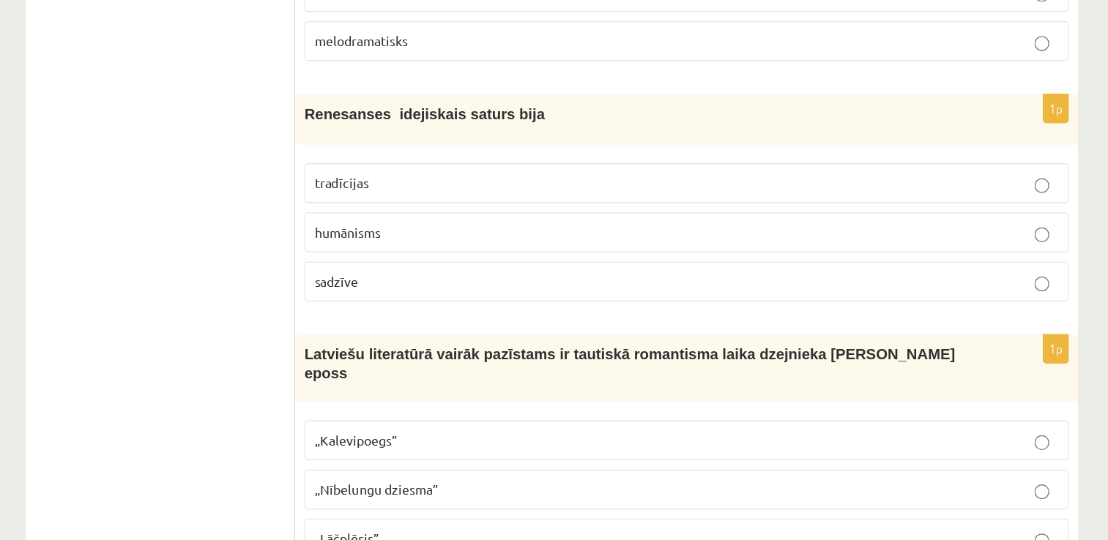
click at [686, 290] on p "humānisms" at bounding box center [770, 297] width 586 height 15
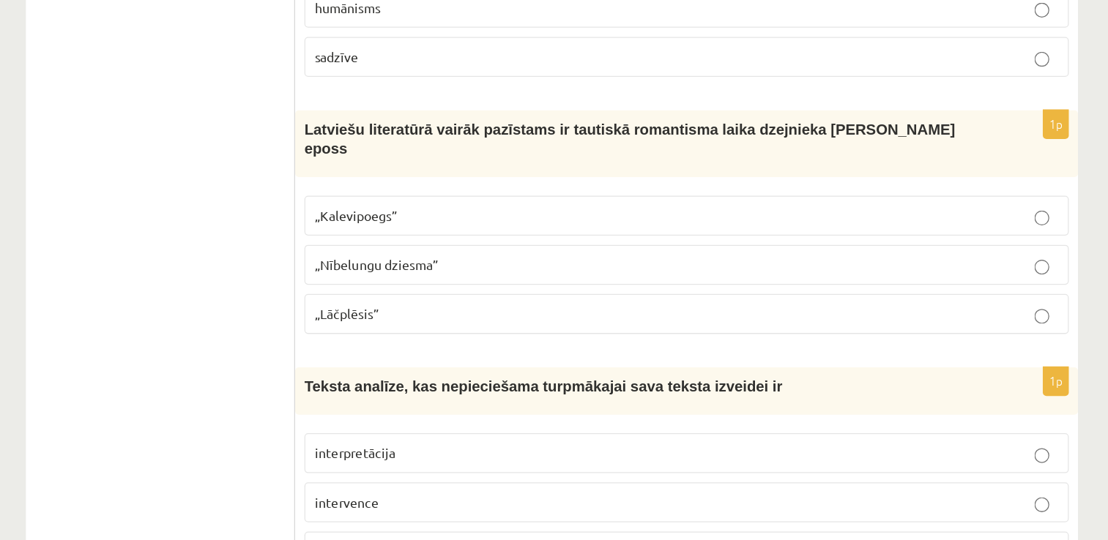
scroll to position [5511, 0]
click at [727, 354] on p "„Lāčplēsis”" at bounding box center [770, 361] width 586 height 15
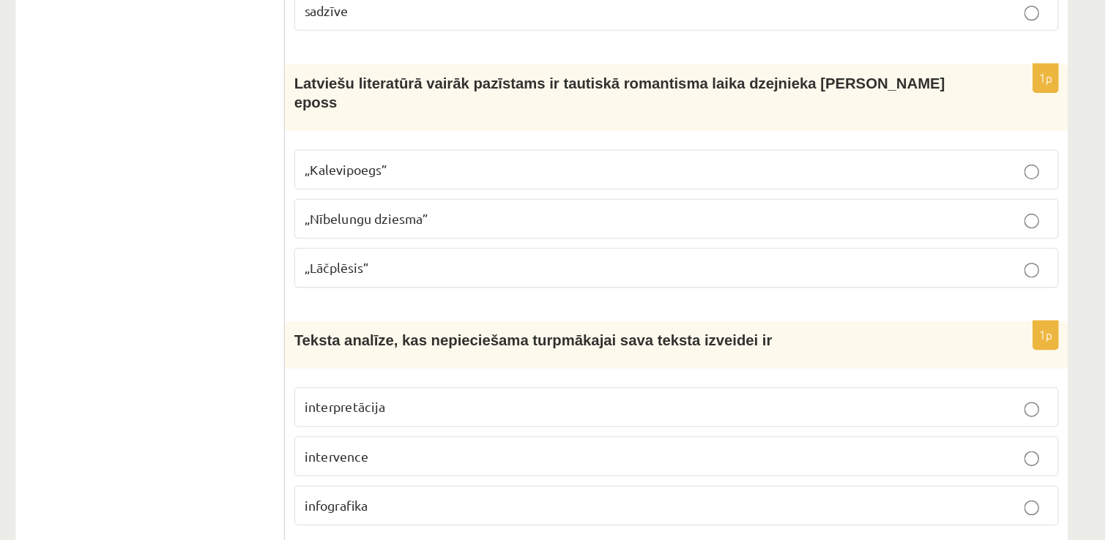
scroll to position [5547, 0]
click at [698, 428] on p "interpretācija" at bounding box center [770, 435] width 586 height 15
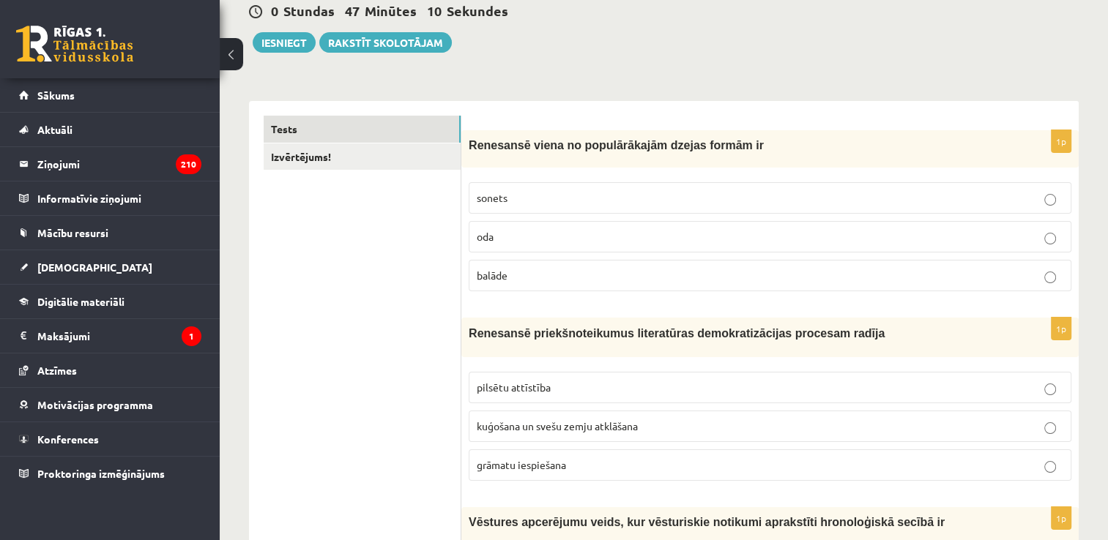
scroll to position [0, 0]
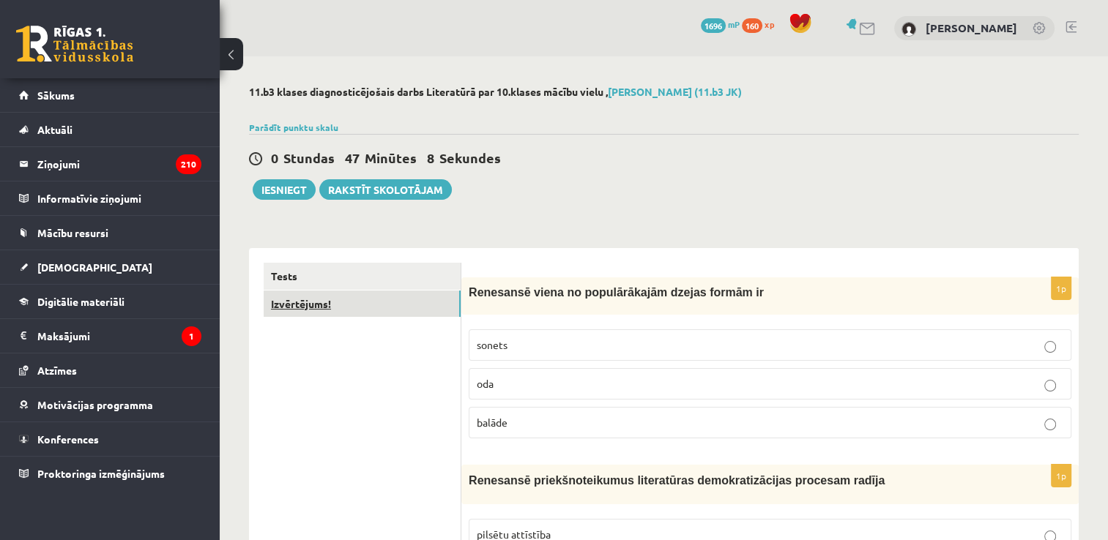
click at [365, 306] on link "Izvērtējums!" at bounding box center [362, 304] width 197 height 27
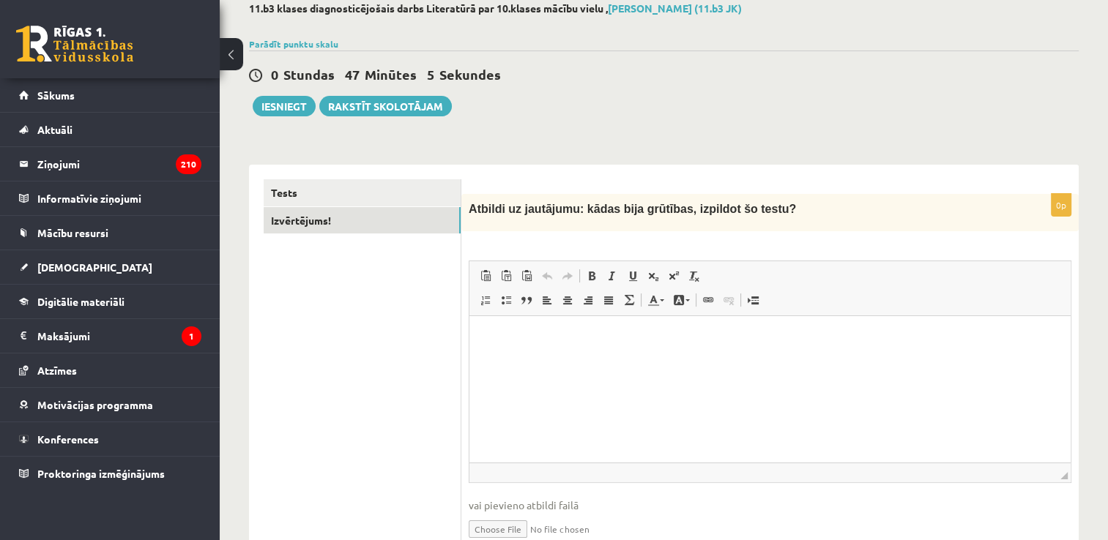
scroll to position [152, 0]
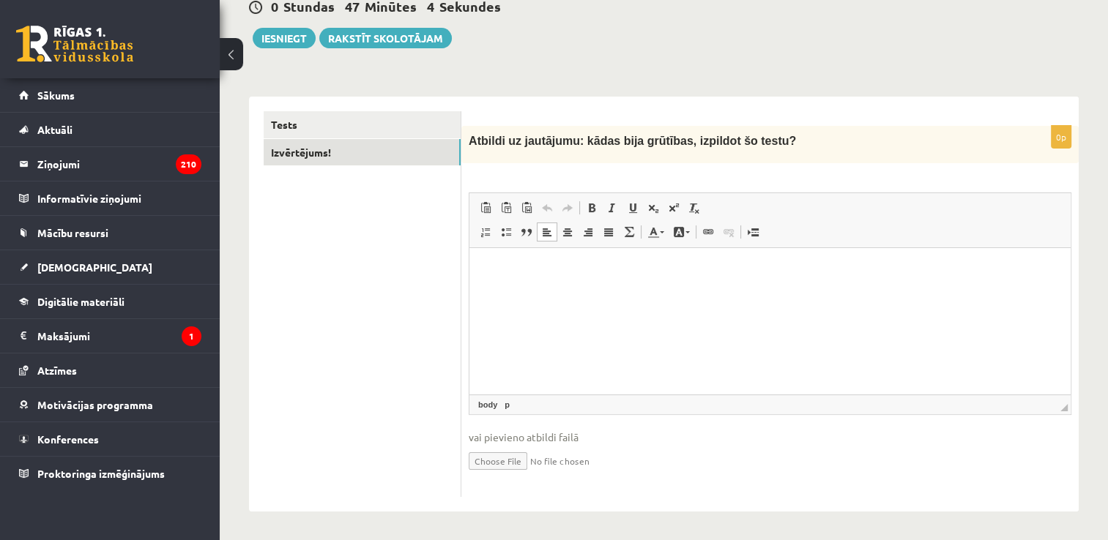
click at [537, 293] on html at bounding box center [769, 270] width 601 height 45
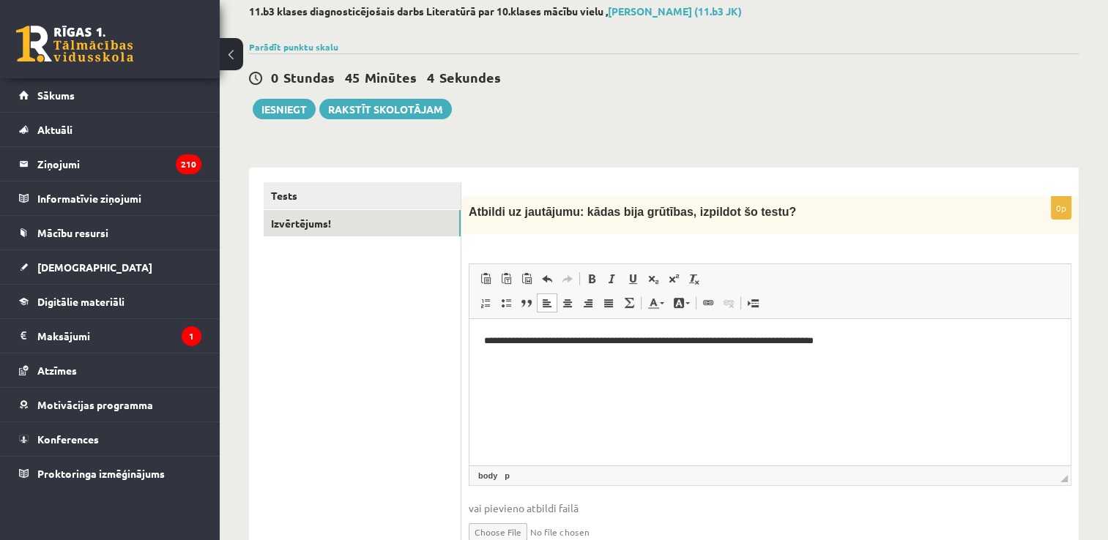
scroll to position [33, 0]
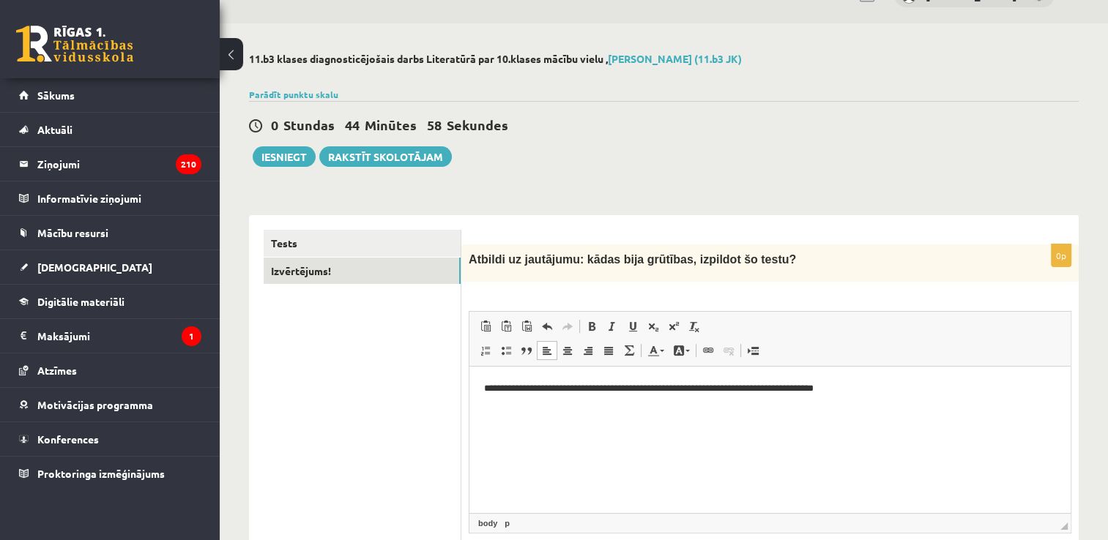
click at [636, 394] on p "**********" at bounding box center [770, 388] width 573 height 15
click at [294, 151] on button "Iesniegt" at bounding box center [284, 156] width 63 height 21
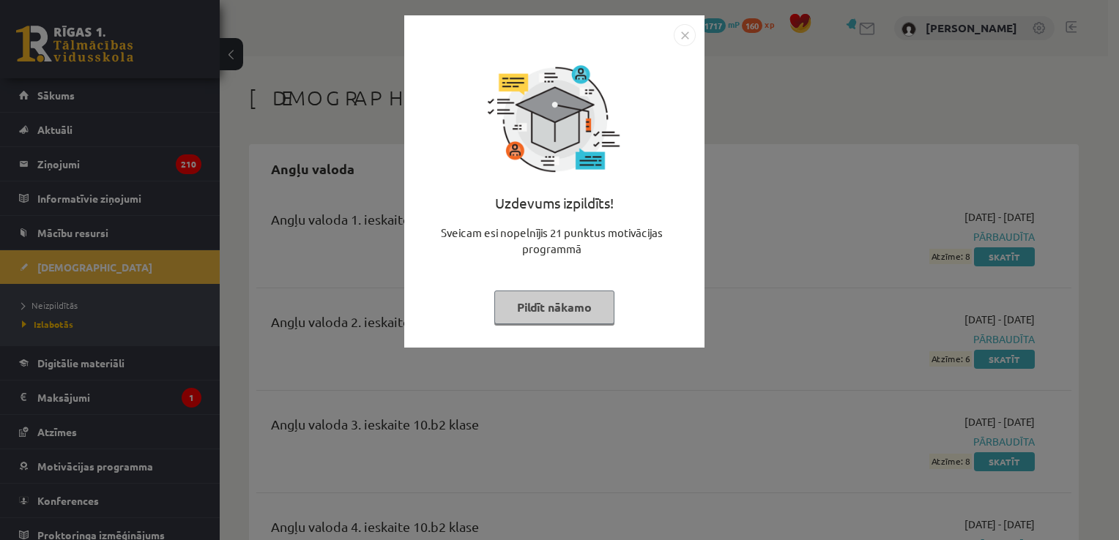
click at [683, 34] on img "Close" at bounding box center [685, 35] width 22 height 22
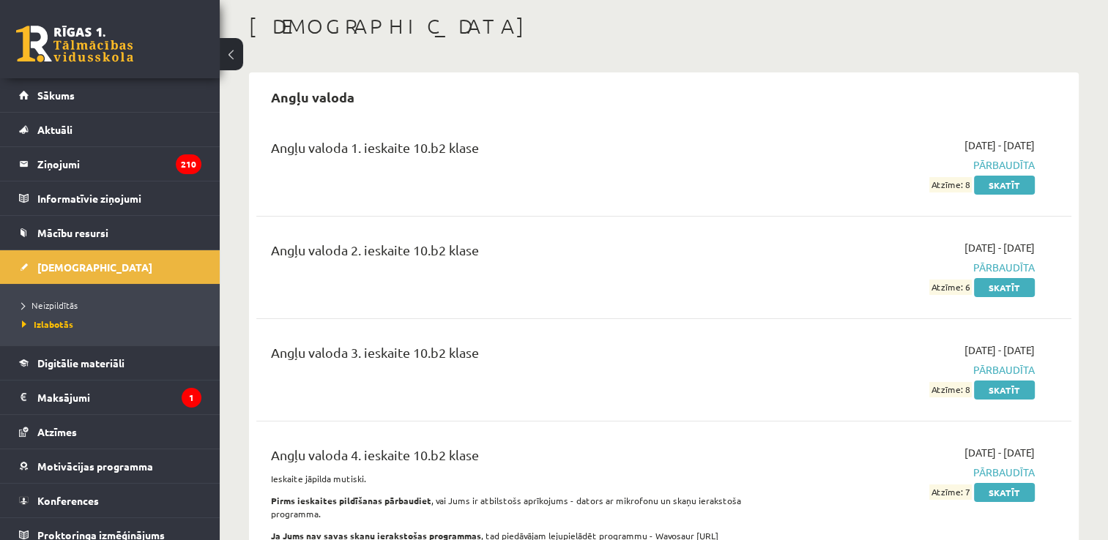
scroll to position [75, 0]
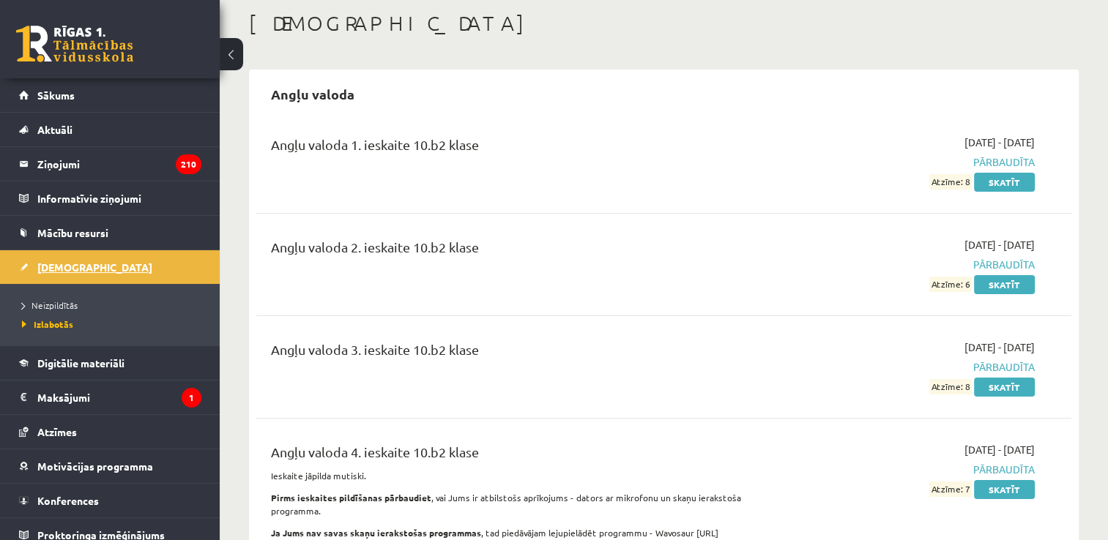
click at [140, 258] on link "[DEMOGRAPHIC_DATA]" at bounding box center [110, 267] width 182 height 34
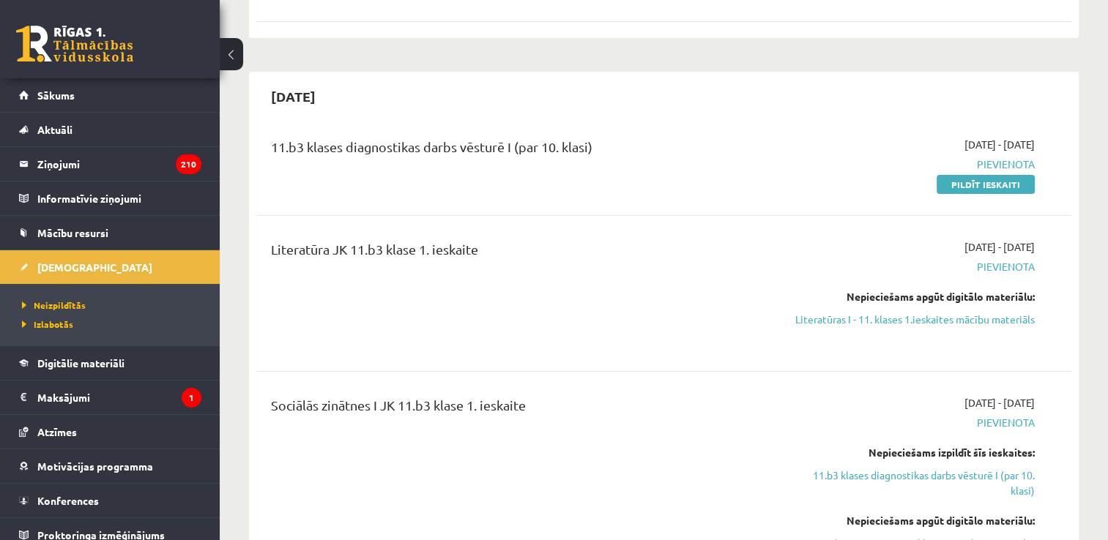
scroll to position [268, 0]
click at [950, 189] on link "Pildīt ieskaiti" at bounding box center [985, 183] width 98 height 19
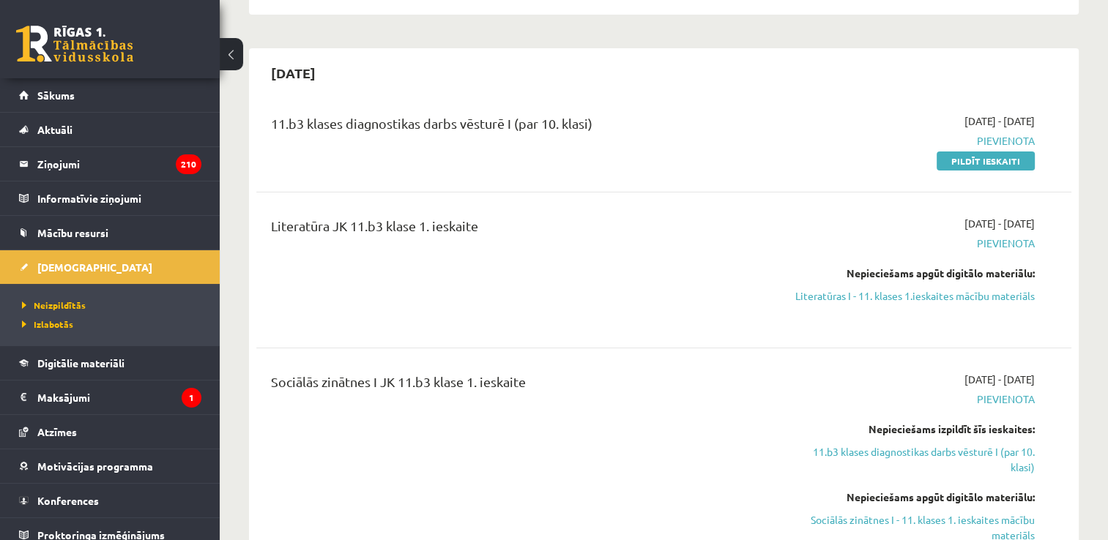
scroll to position [291, 0]
click at [896, 290] on link "Literatūras I - 11. klases 1.ieskaites mācību materiāls" at bounding box center [914, 295] width 240 height 15
click at [968, 163] on link "Pildīt ieskaiti" at bounding box center [985, 160] width 98 height 19
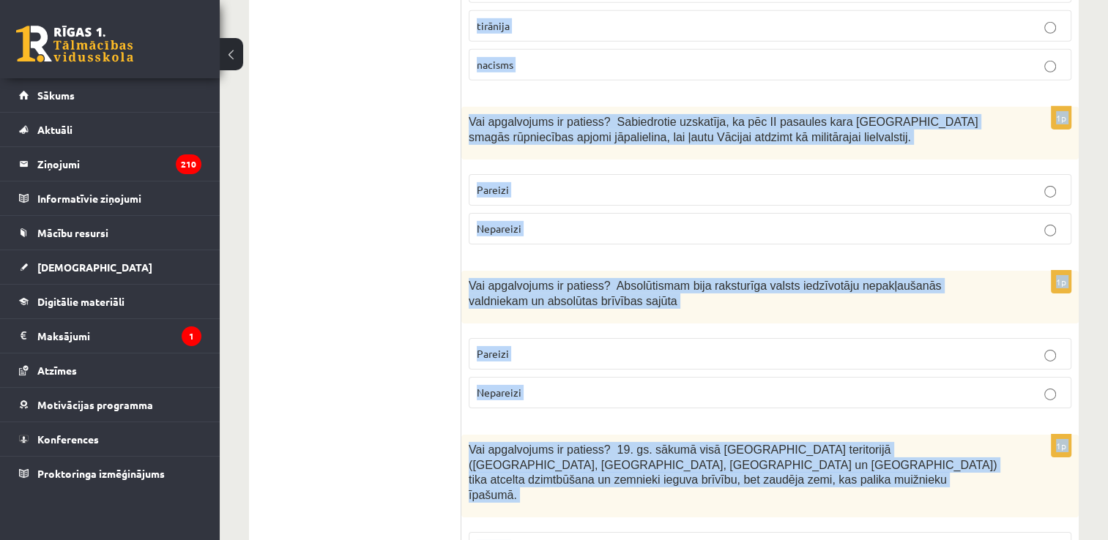
scroll to position [4999, 0]
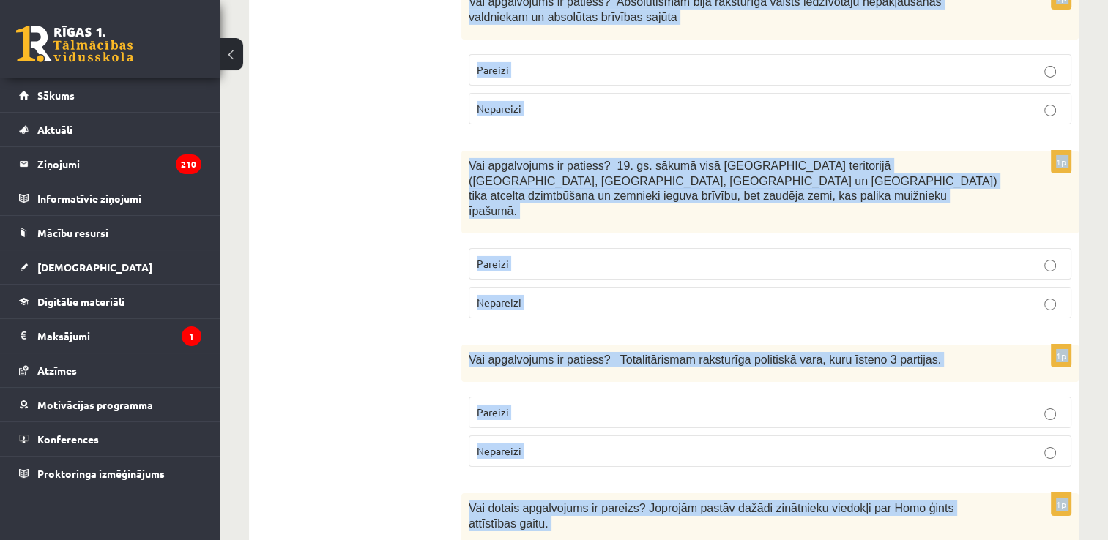
drag, startPoint x: 469, startPoint y: 288, endPoint x: 600, endPoint y: 578, distance: 317.5
drag, startPoint x: 600, startPoint y: 578, endPoint x: 522, endPoint y: 376, distance: 215.8
copy form "Vai apgalvojums ir patiess? Arābi 9. gs. izveidoja vienu no pasaules lielajām r…"
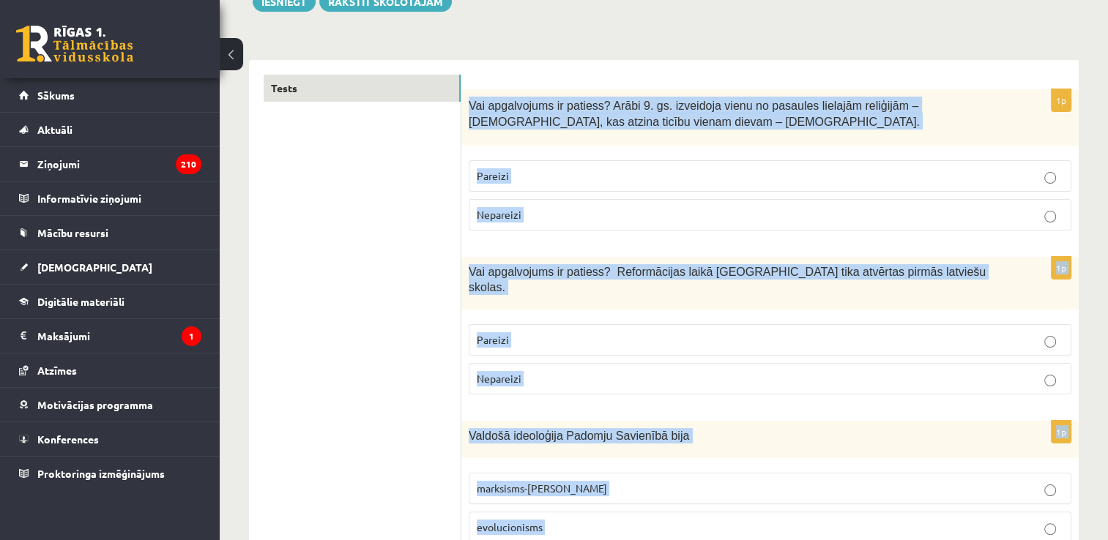
scroll to position [0, 0]
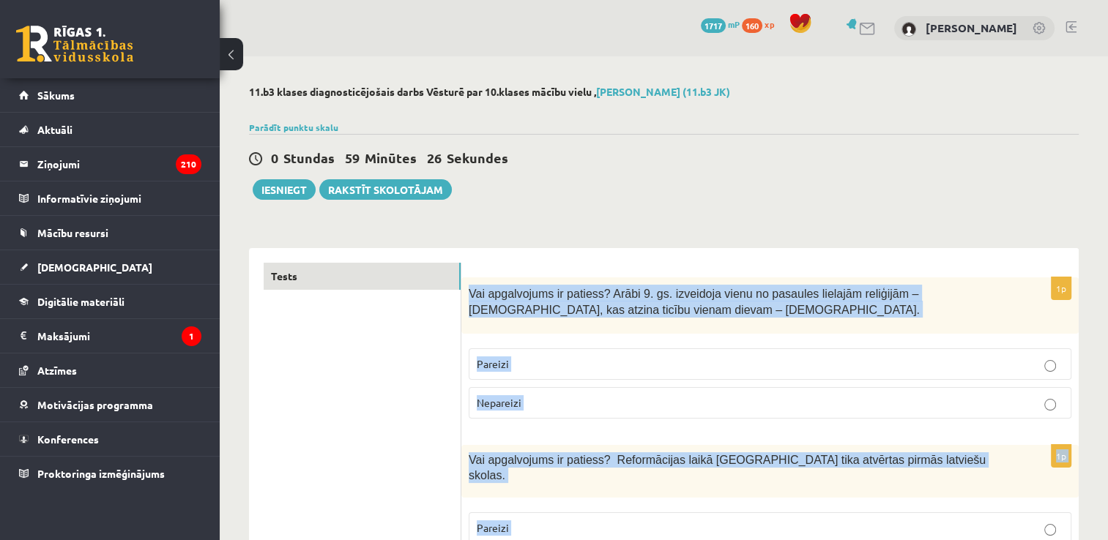
click at [578, 403] on p "Nepareizi" at bounding box center [770, 402] width 586 height 15
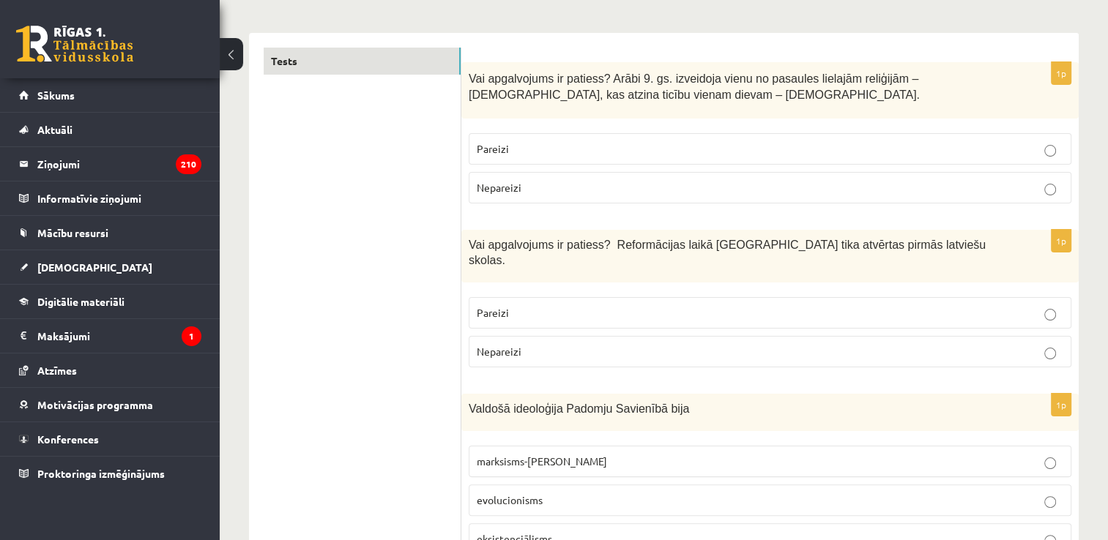
scroll to position [223, 0]
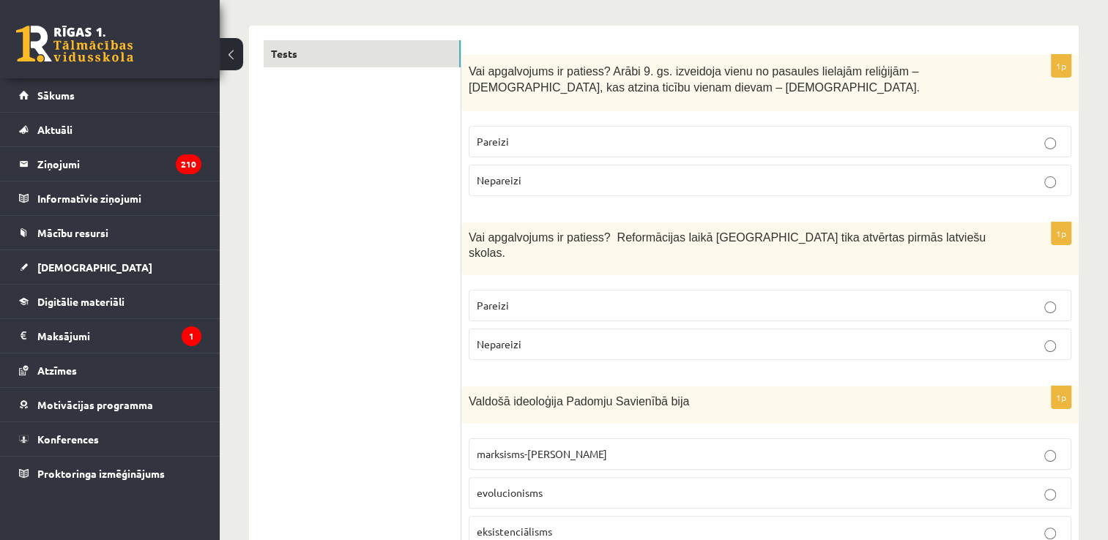
click at [584, 337] on p "Nepareizi" at bounding box center [770, 344] width 586 height 15
click at [582, 300] on label "Pareizi" at bounding box center [770, 305] width 603 height 31
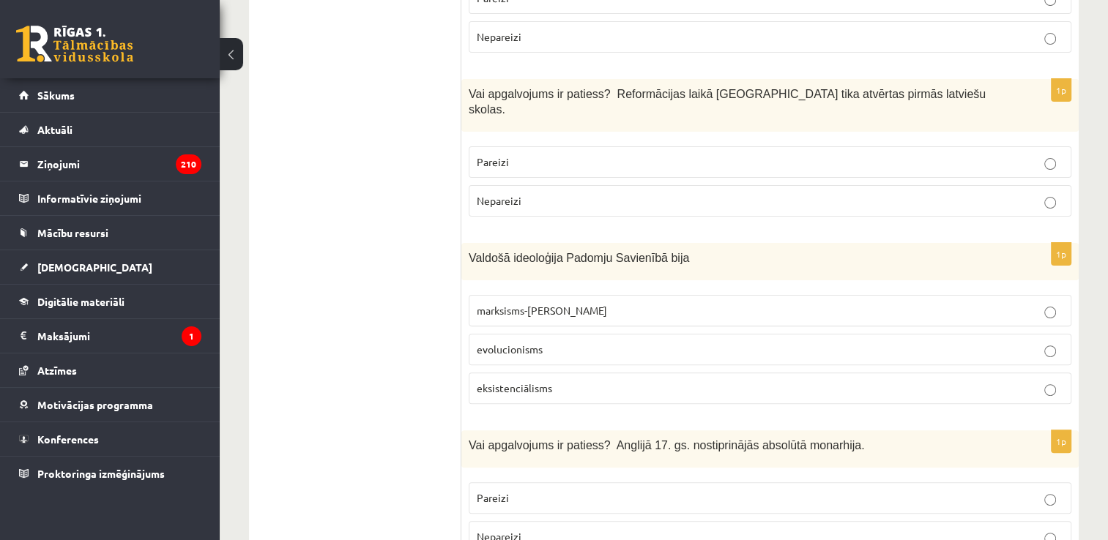
scroll to position [374, 0]
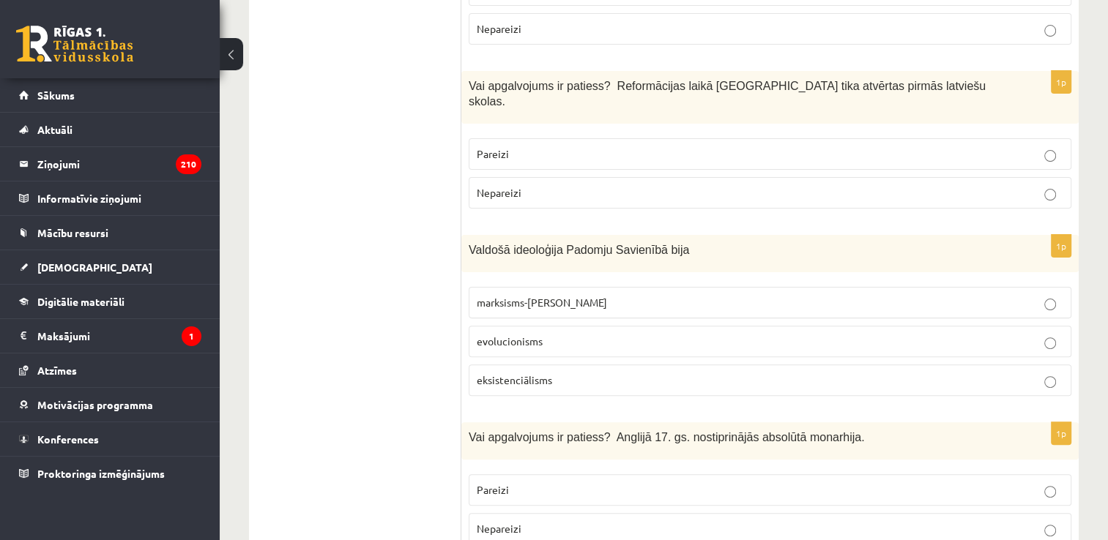
click at [709, 295] on p "marksisms-ļeņinisms" at bounding box center [770, 302] width 586 height 15
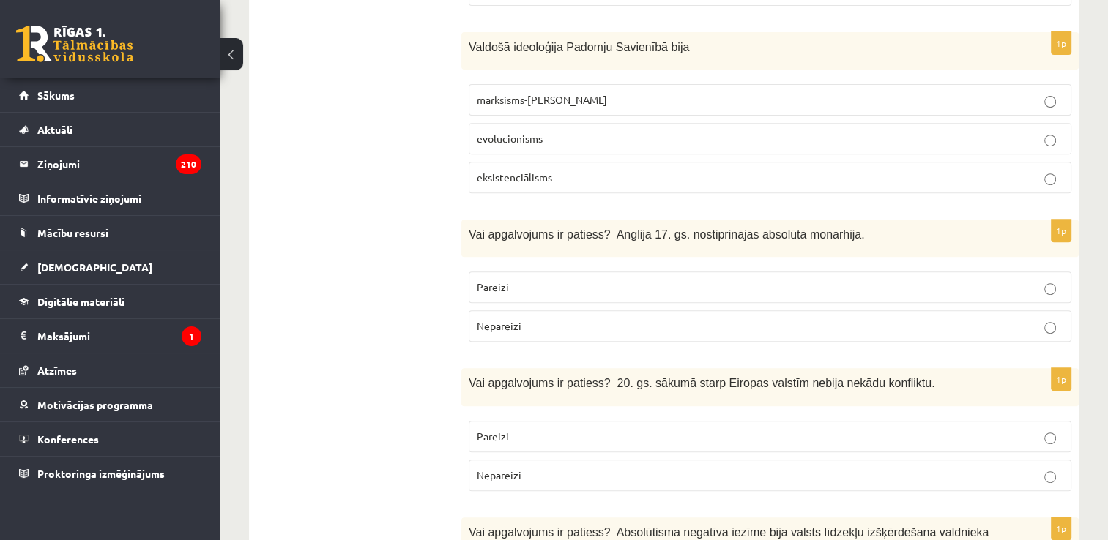
scroll to position [578, 0]
click at [723, 317] on p "Nepareizi" at bounding box center [770, 324] width 586 height 15
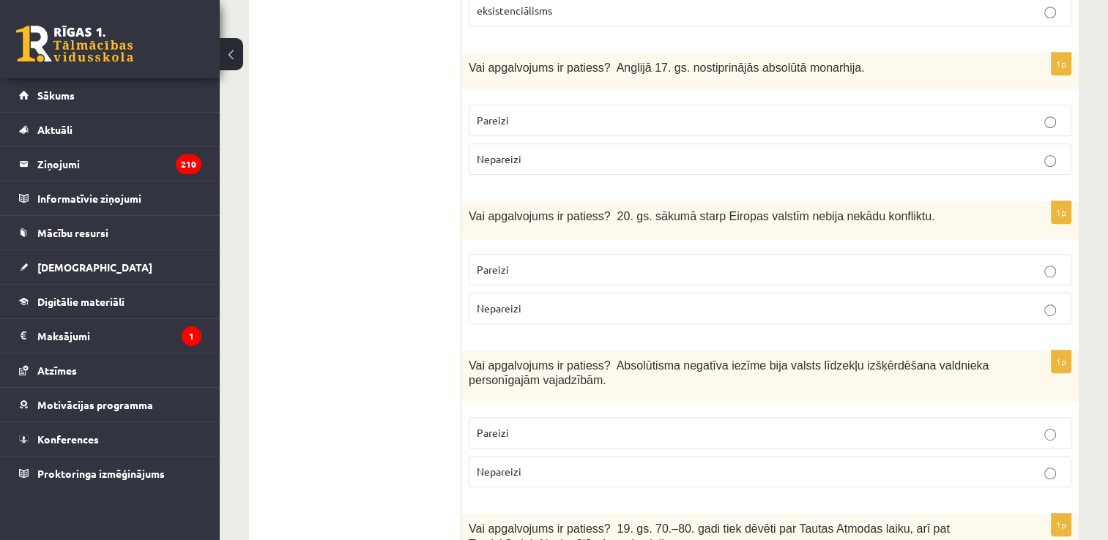
scroll to position [745, 0]
click at [723, 313] on div "1p Vai apgalvojums ir patiess? 20. gs. sākumā starp Eiropas valstīm nebija nekā…" at bounding box center [769, 267] width 617 height 134
click at [718, 299] on p "Nepareizi" at bounding box center [770, 306] width 586 height 15
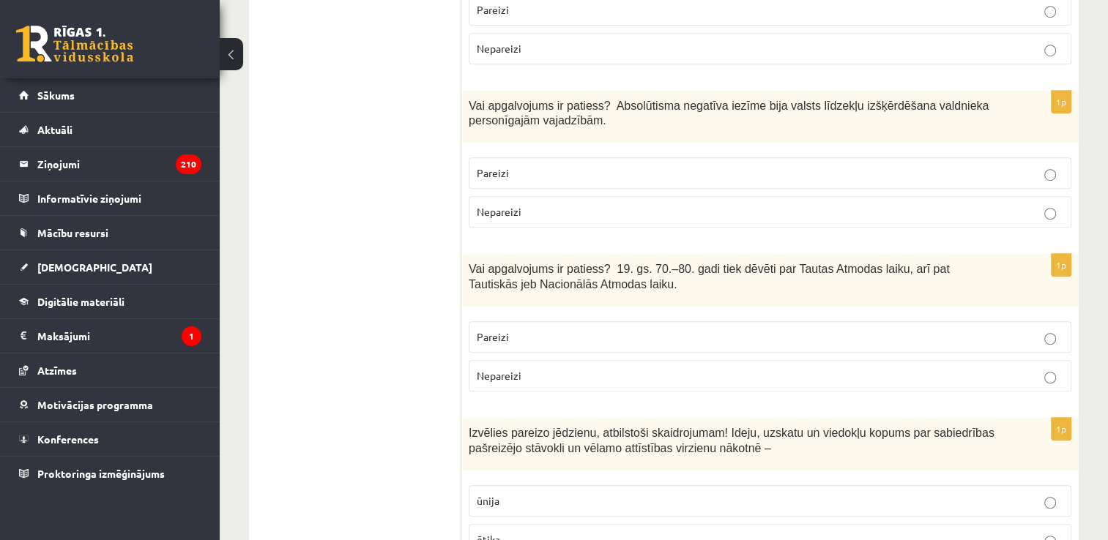
scroll to position [1005, 0]
click at [800, 165] on p "Pareizi" at bounding box center [770, 172] width 586 height 15
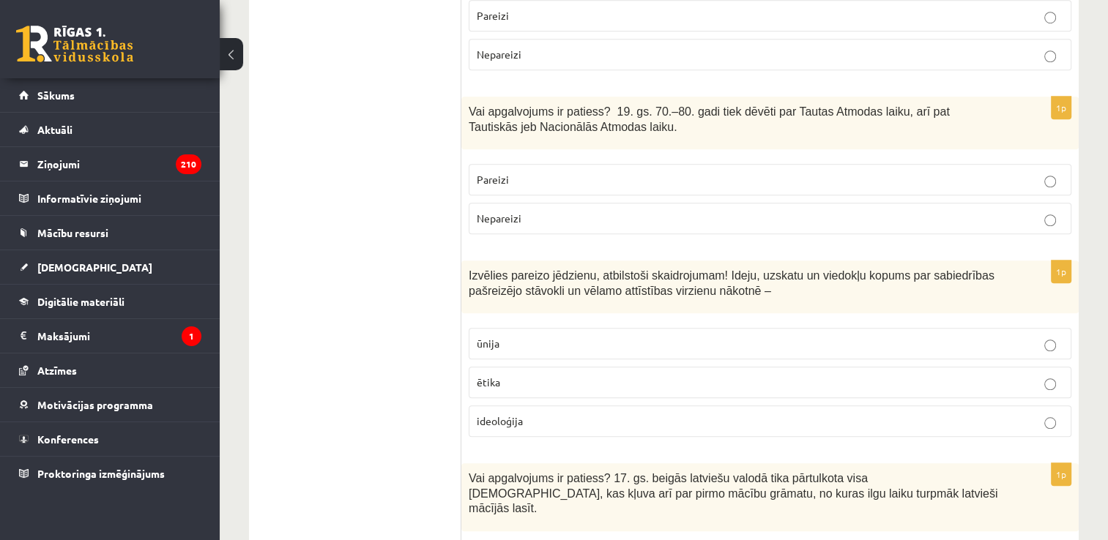
click at [800, 164] on label "Pareizi" at bounding box center [770, 179] width 603 height 31
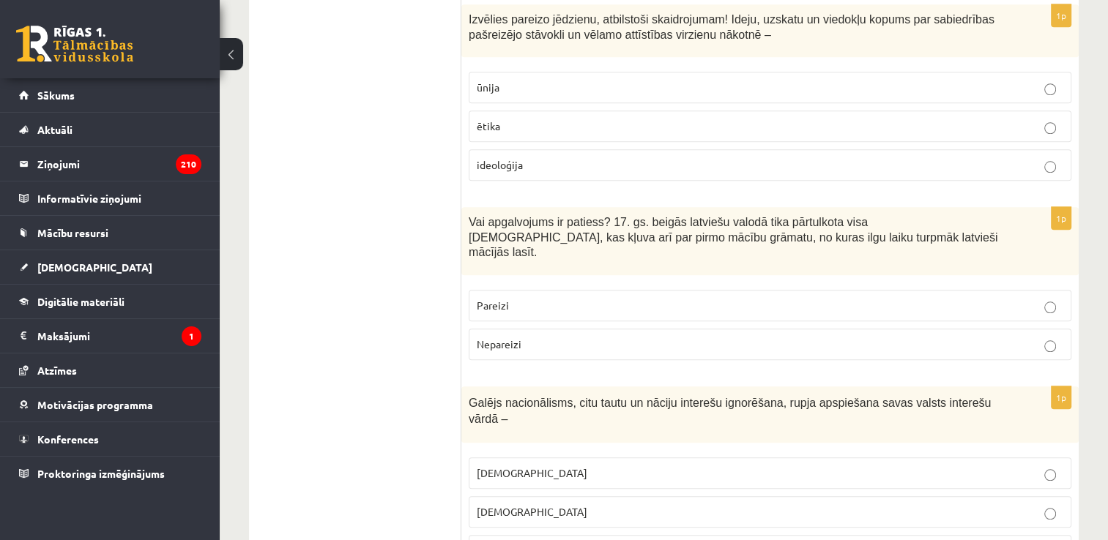
scroll to position [1416, 0]
click at [727, 159] on p "ideoloģija" at bounding box center [770, 166] width 586 height 15
click at [735, 299] on p "Pareizi" at bounding box center [770, 306] width 586 height 15
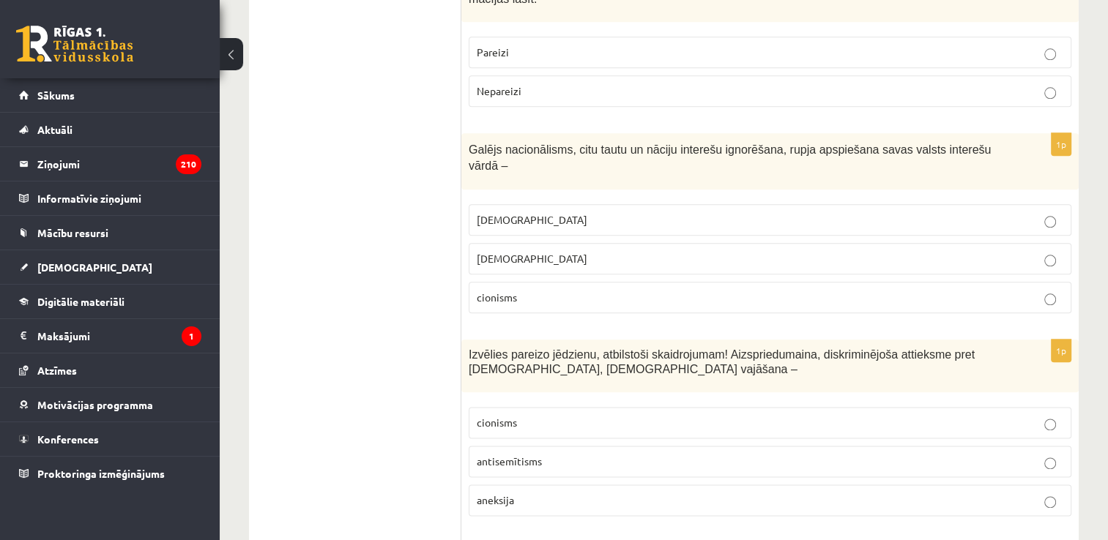
scroll to position [1674, 0]
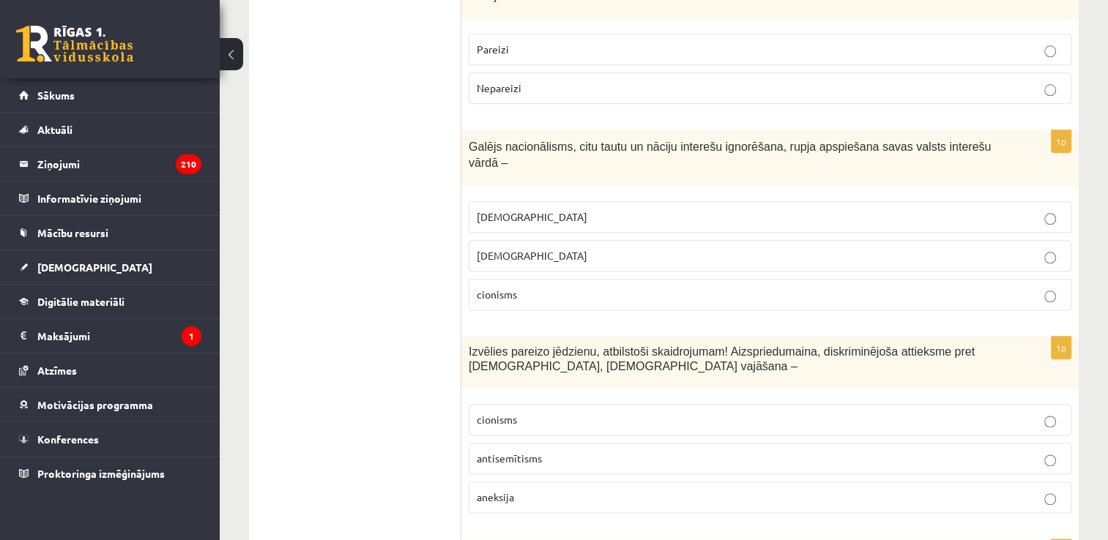
click at [734, 201] on label "šovinisms" at bounding box center [770, 216] width 603 height 31
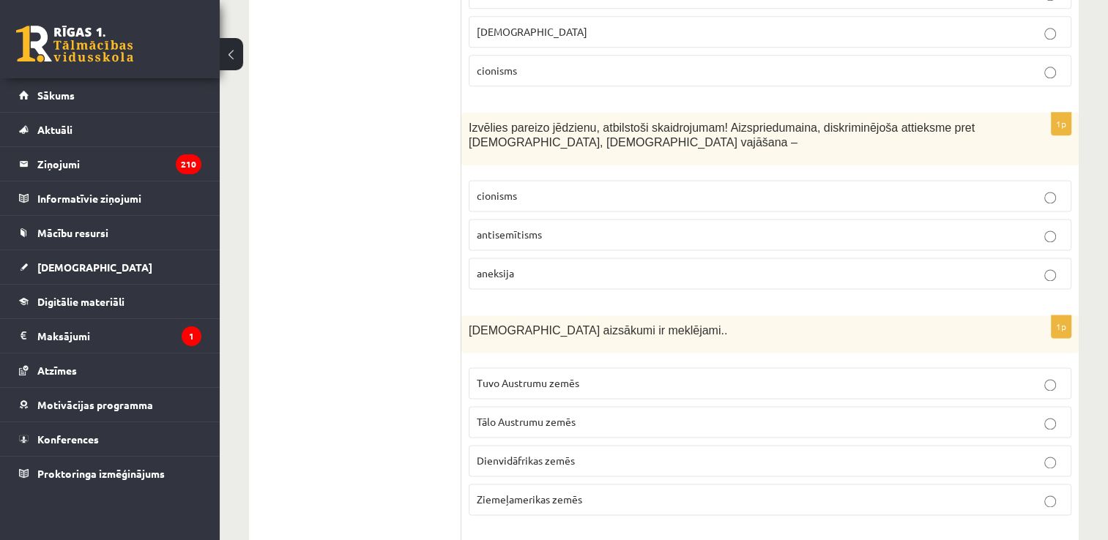
scroll to position [1899, 0]
click at [665, 226] on p "antisemītisms" at bounding box center [770, 233] width 586 height 15
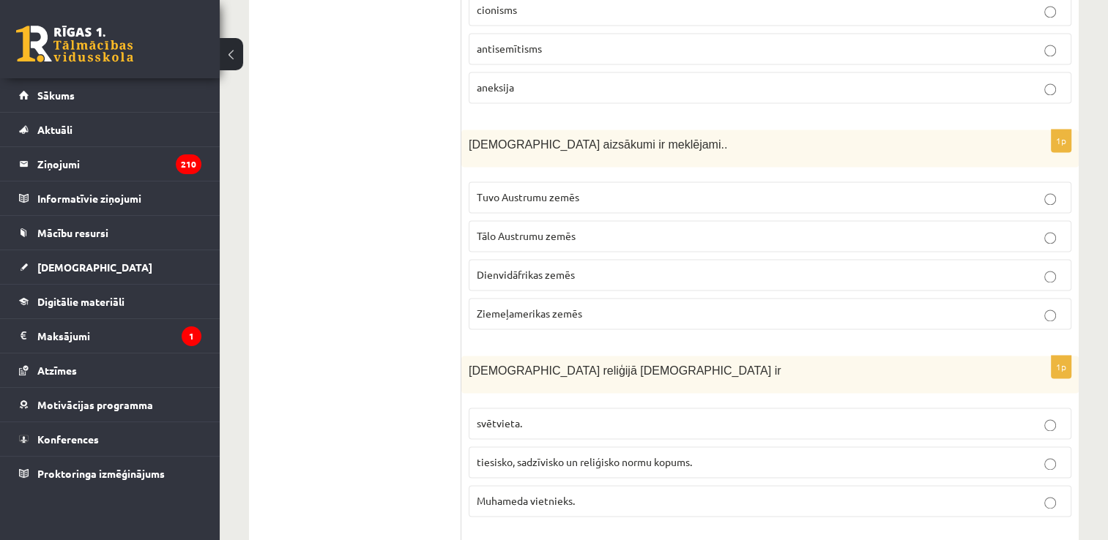
scroll to position [2085, 0]
click at [661, 188] on p "Tuvo Austrumu zemēs" at bounding box center [770, 195] width 586 height 15
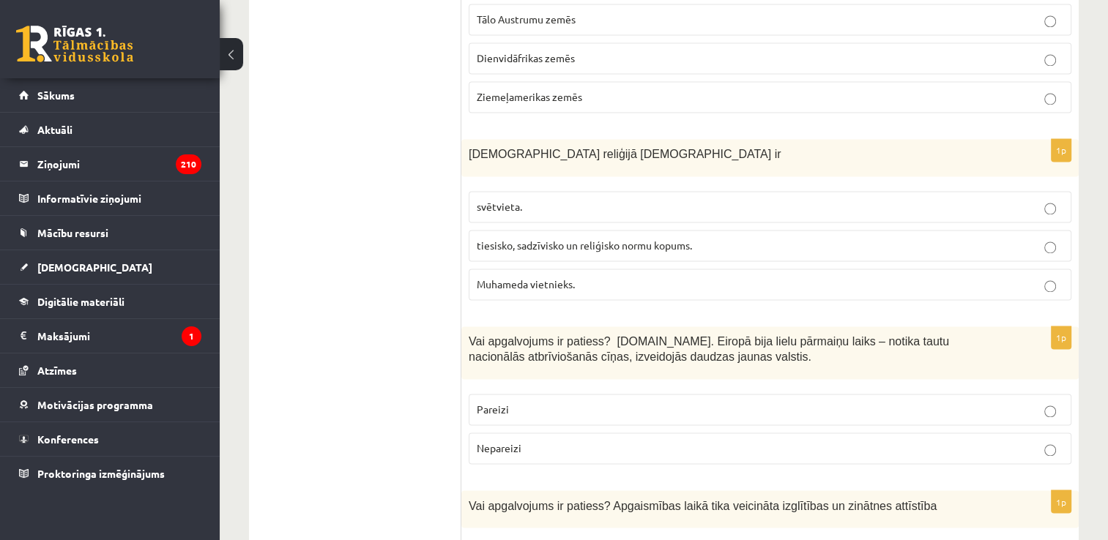
scroll to position [2314, 0]
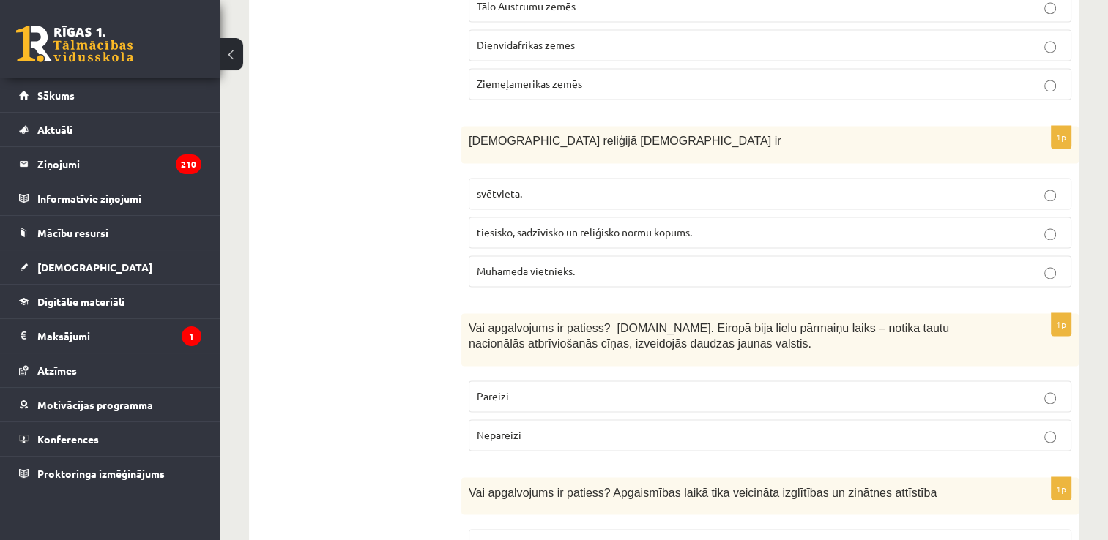
click at [683, 217] on label "tiesisko, sadzīvisko un reliģisko normu kopums." at bounding box center [770, 232] width 603 height 31
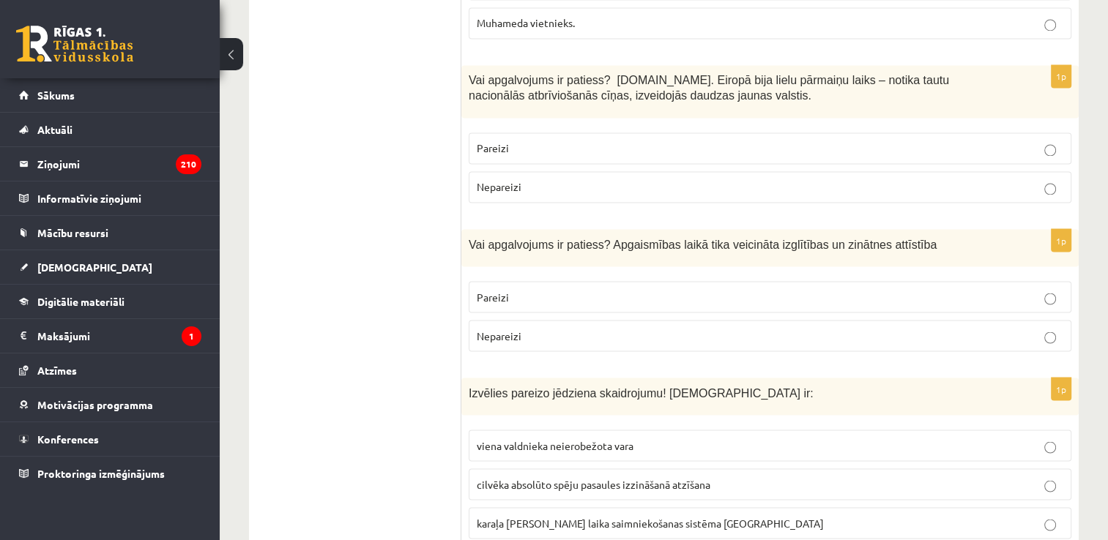
scroll to position [2579, 0]
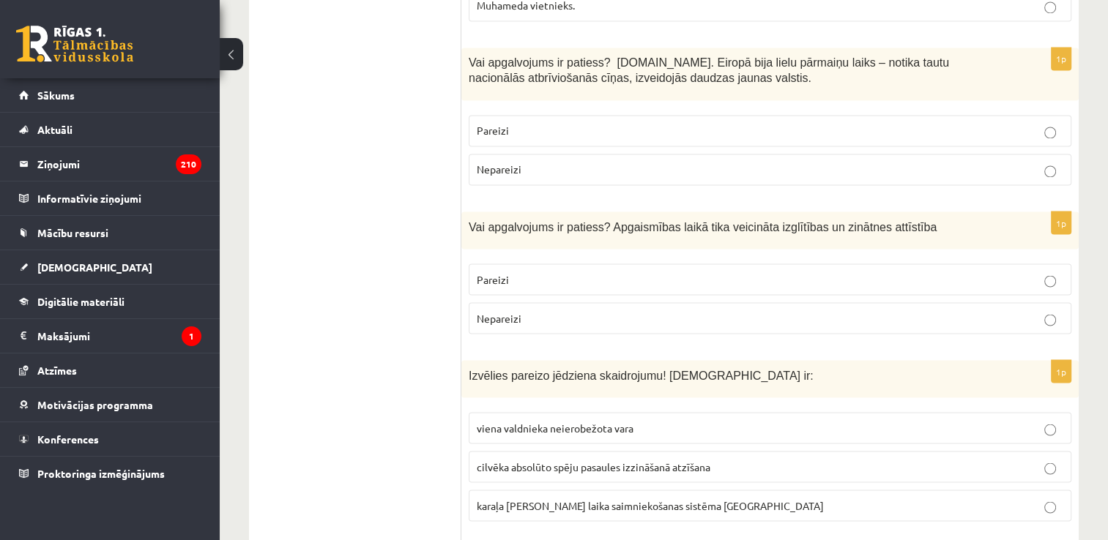
click at [779, 123] on p "Pareizi" at bounding box center [770, 130] width 586 height 15
click at [756, 272] on p "Pareizi" at bounding box center [770, 279] width 586 height 15
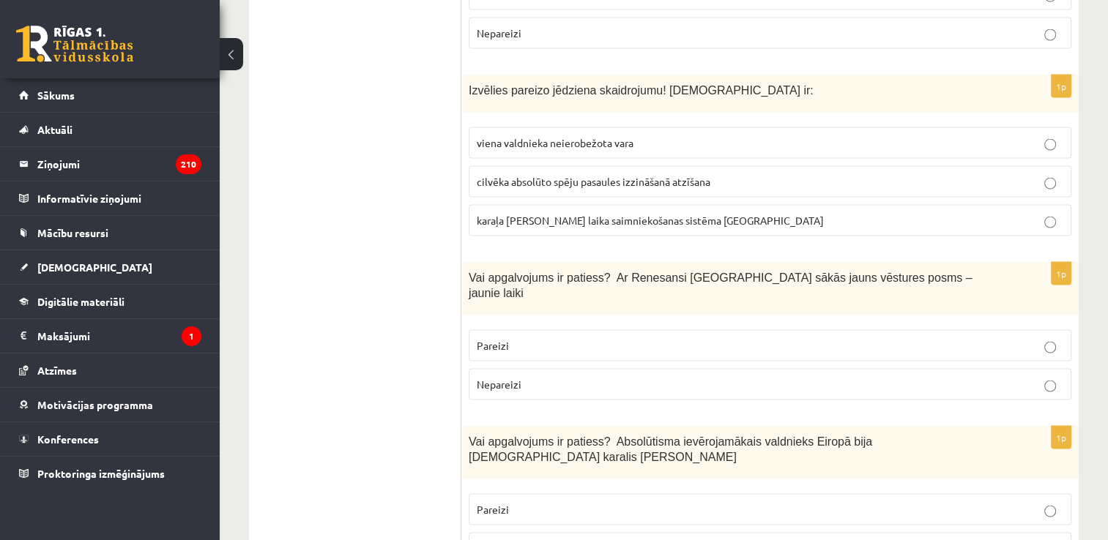
scroll to position [2869, 0]
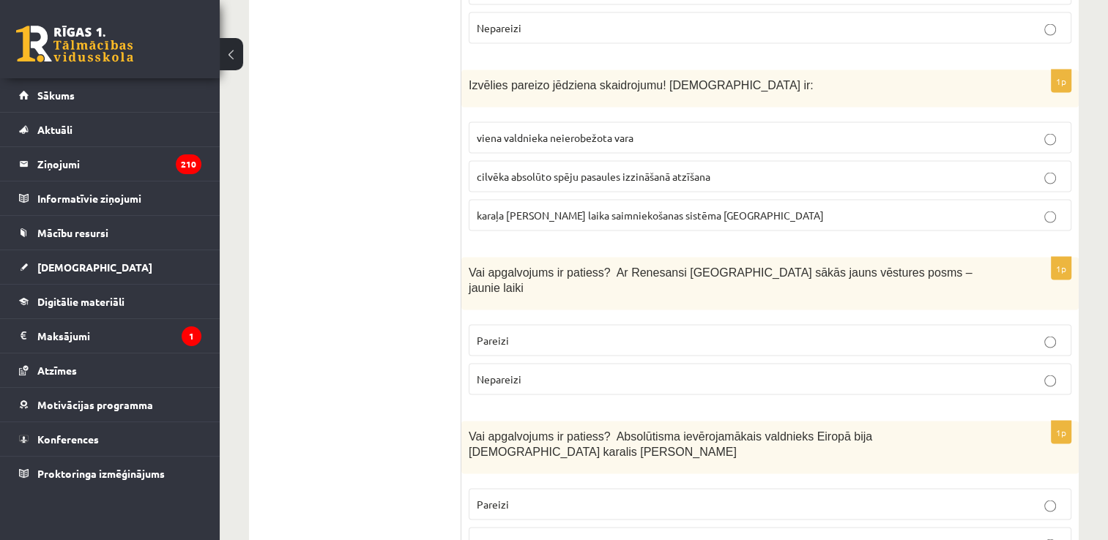
click at [660, 130] on p "viena valdnieka neierobežota vara" at bounding box center [770, 137] width 586 height 15
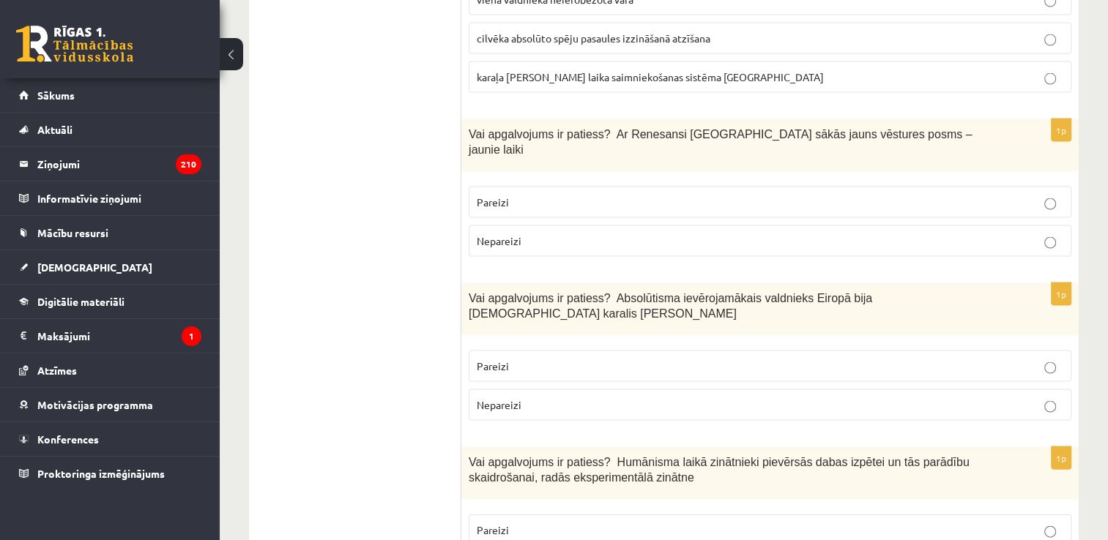
scroll to position [3046, 0]
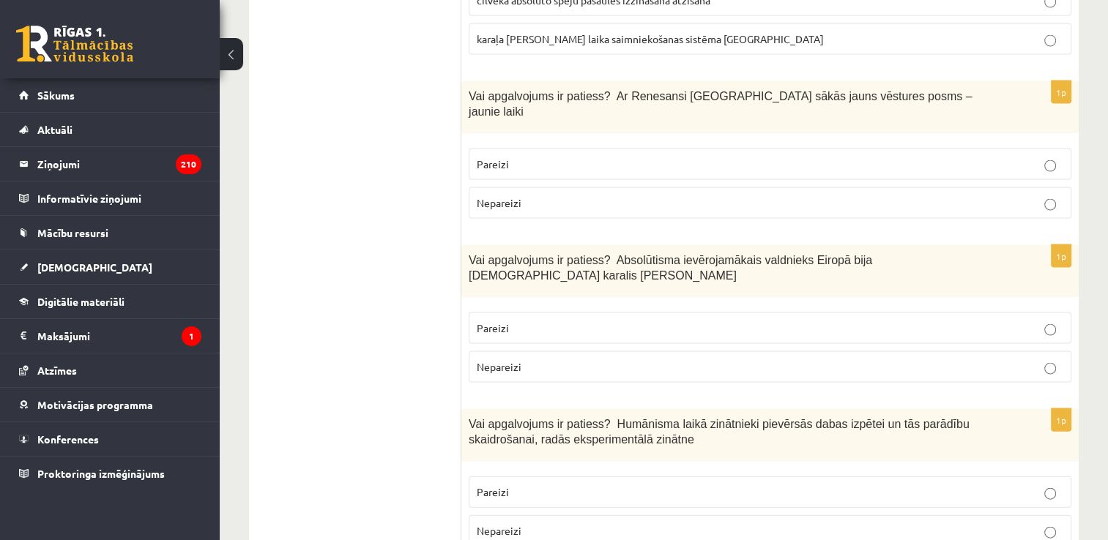
click at [671, 157] on p "Pareizi" at bounding box center [770, 164] width 586 height 15
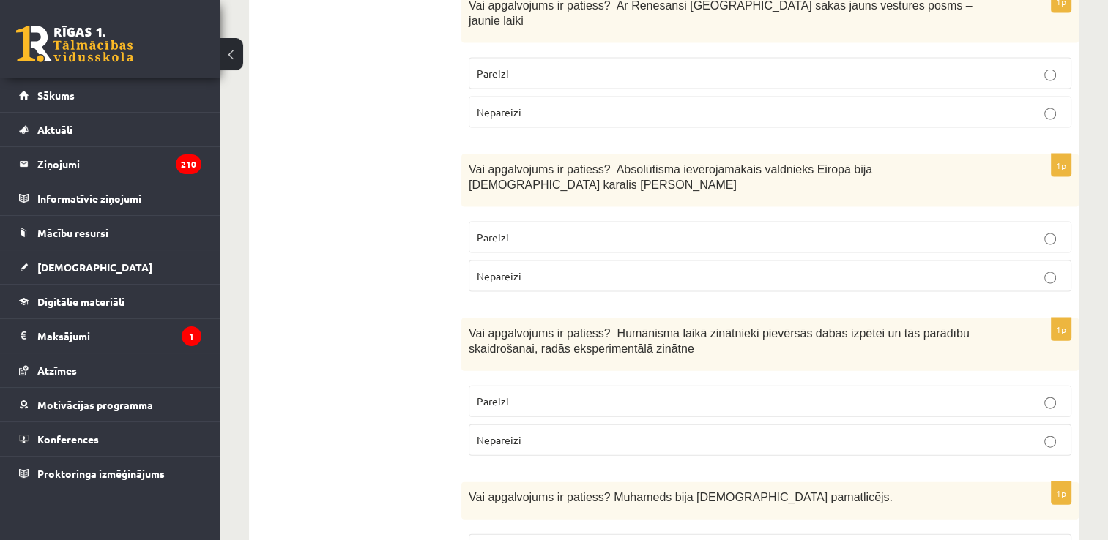
scroll to position [3142, 0]
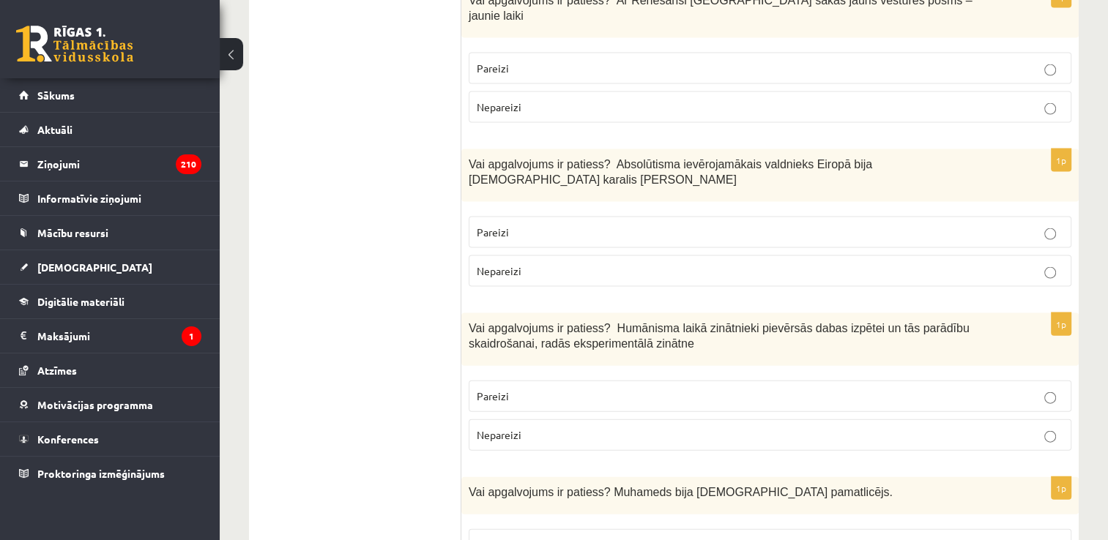
click at [687, 225] on p "Pareizi" at bounding box center [770, 232] width 586 height 15
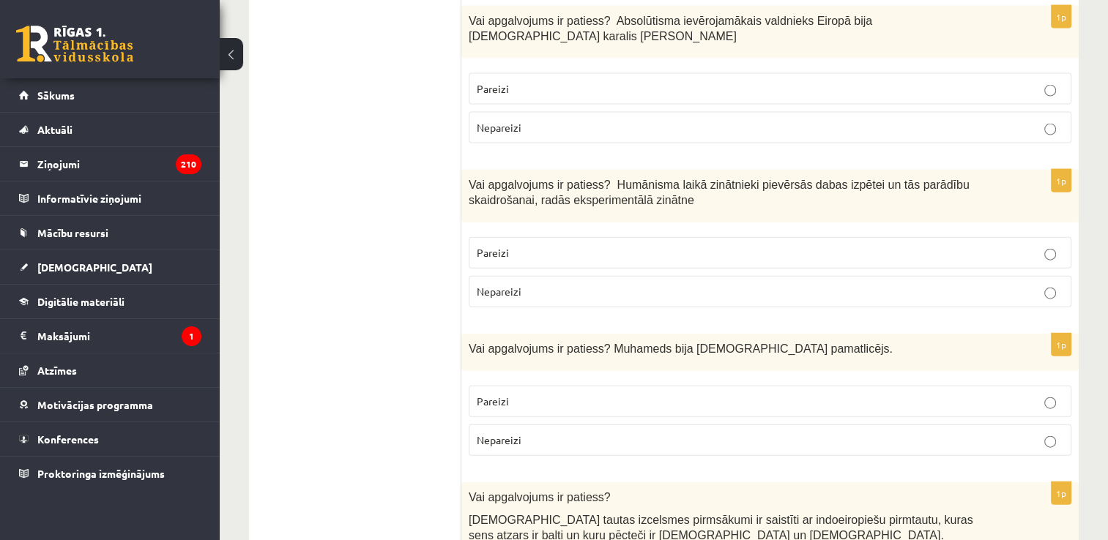
click at [687, 237] on label "Pareizi" at bounding box center [770, 252] width 603 height 31
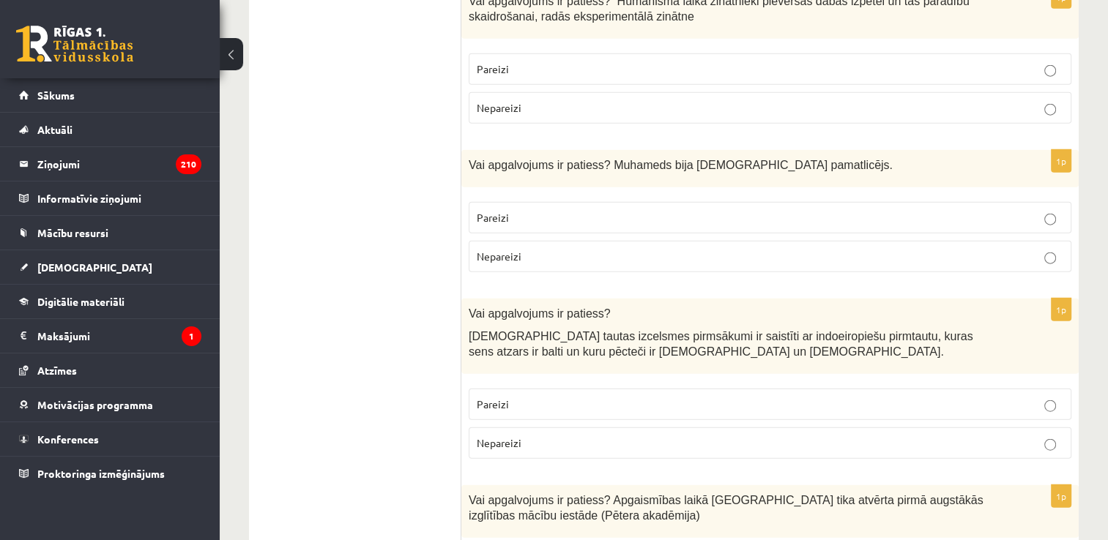
scroll to position [3470, 0]
click at [683, 209] on p "Pareizi" at bounding box center [770, 216] width 586 height 15
click at [706, 388] on label "Pareizi" at bounding box center [770, 403] width 603 height 31
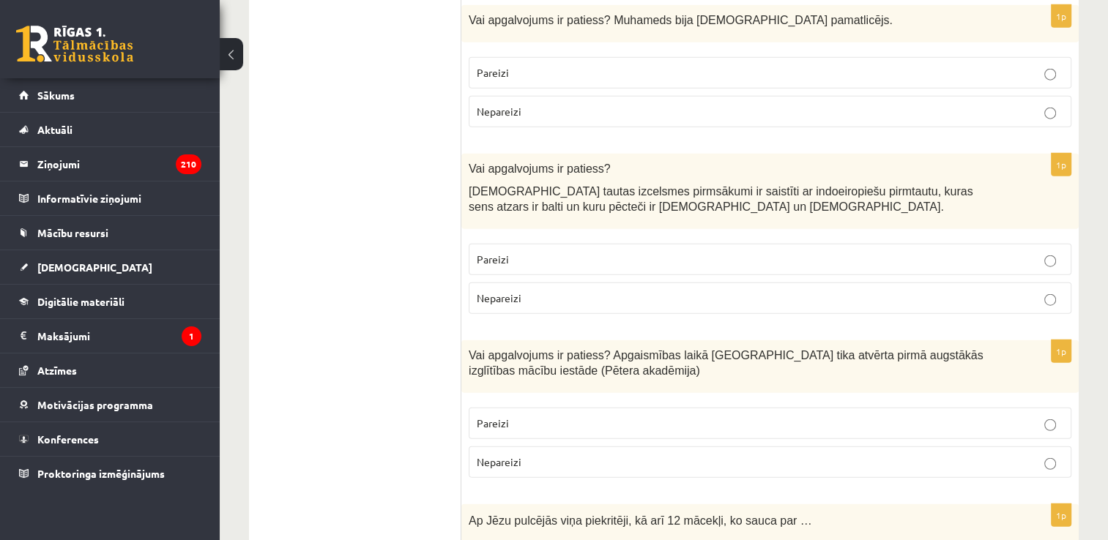
scroll to position [3618, 0]
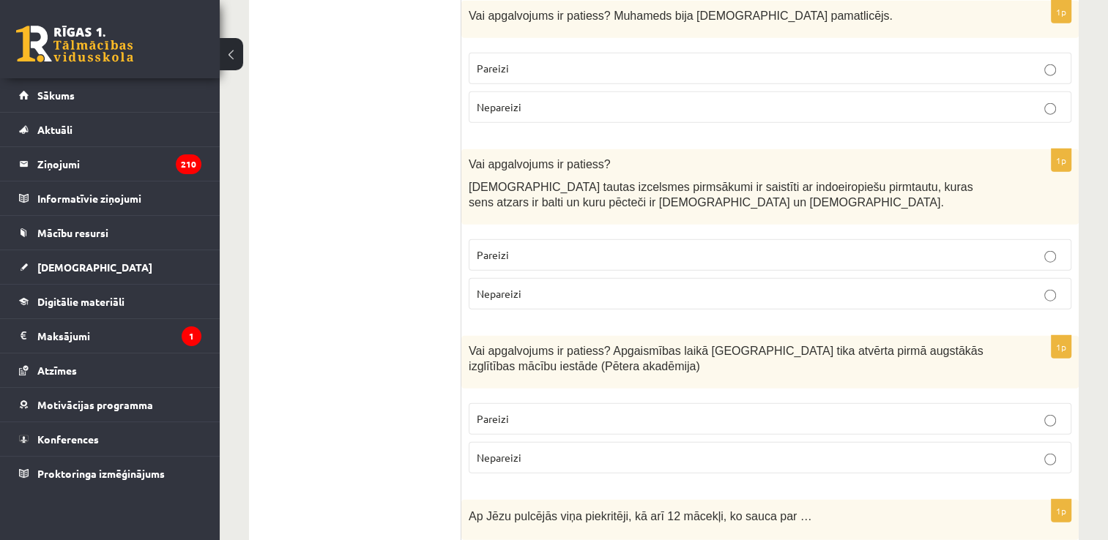
click at [719, 411] on p "Pareizi" at bounding box center [770, 418] width 586 height 15
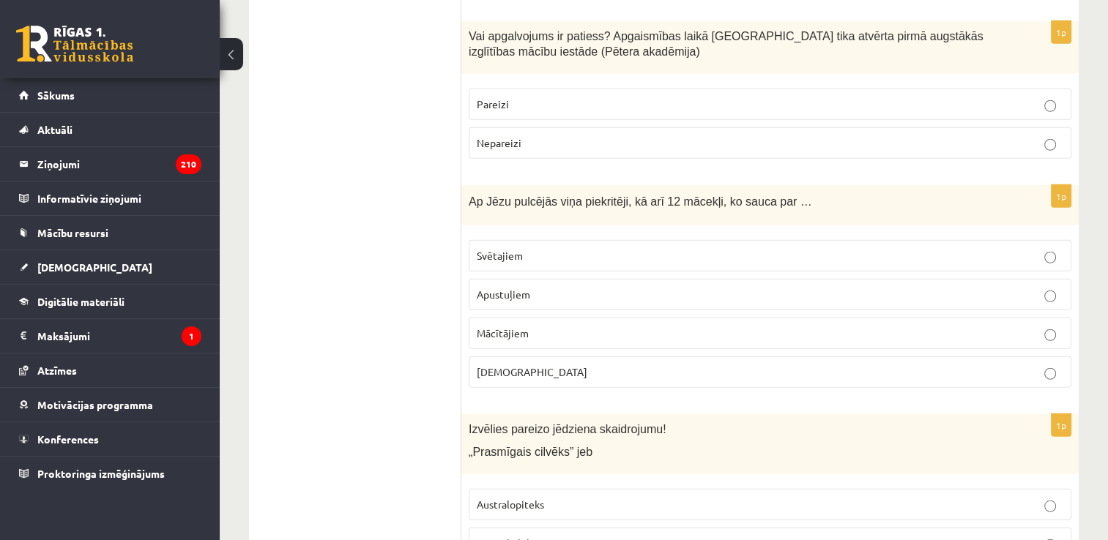
scroll to position [3980, 0]
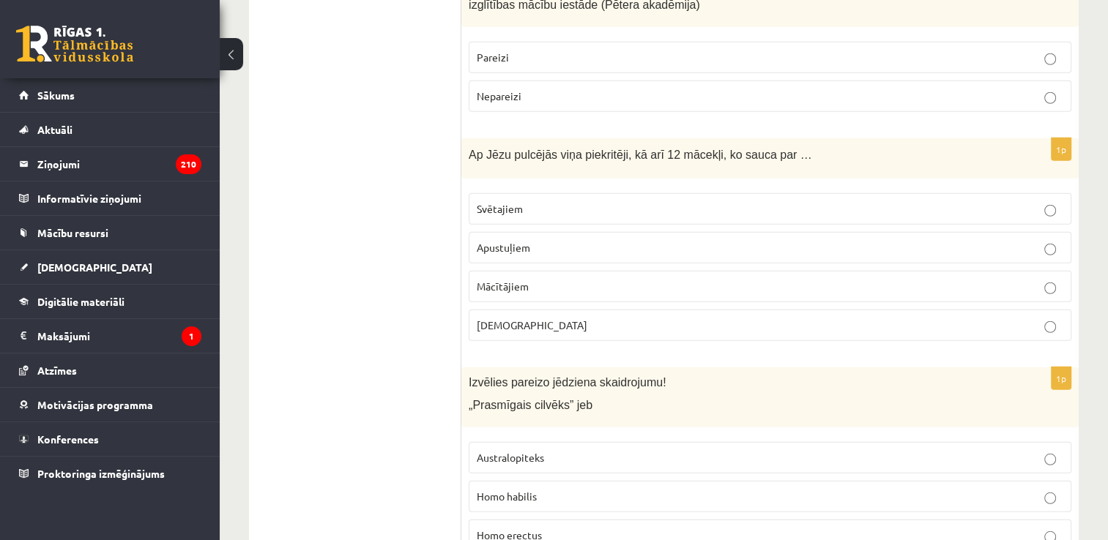
click at [680, 240] on p "Apustuļiem" at bounding box center [770, 247] width 586 height 15
click at [624, 528] on p "Homo erectus" at bounding box center [770, 535] width 586 height 15
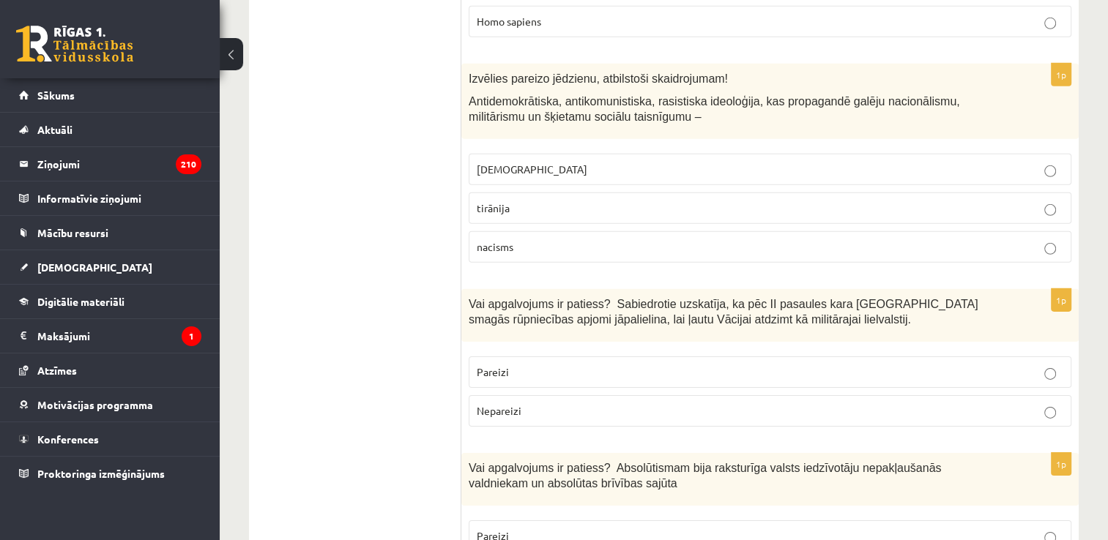
scroll to position [4534, 0]
click at [601, 161] on p "fašisms" at bounding box center [770, 168] width 586 height 15
click at [712, 403] on p "Nepareizi" at bounding box center [770, 410] width 586 height 15
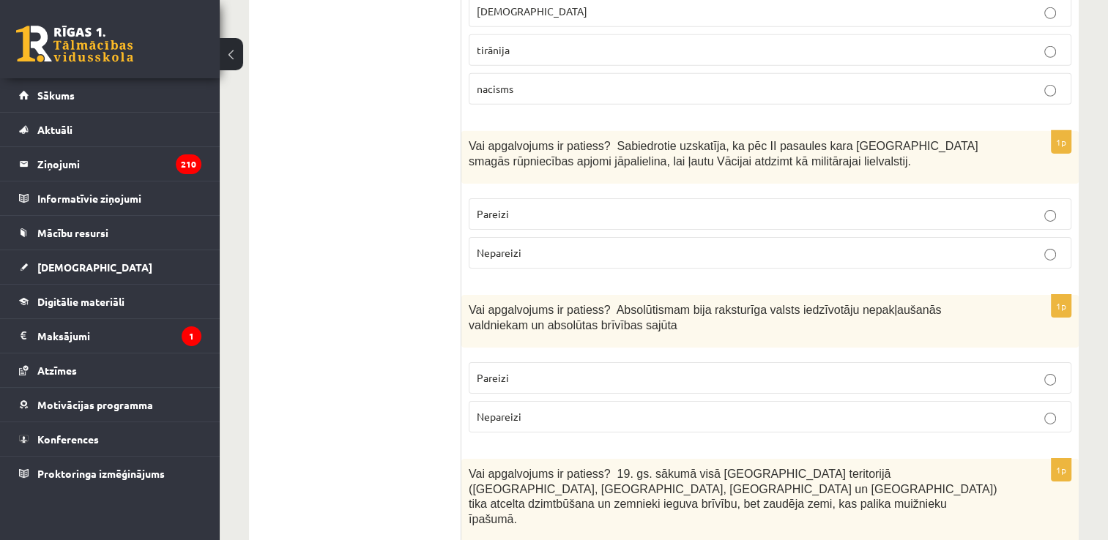
scroll to position [4692, 0]
click at [712, 409] on p "Nepareizi" at bounding box center [770, 416] width 586 height 15
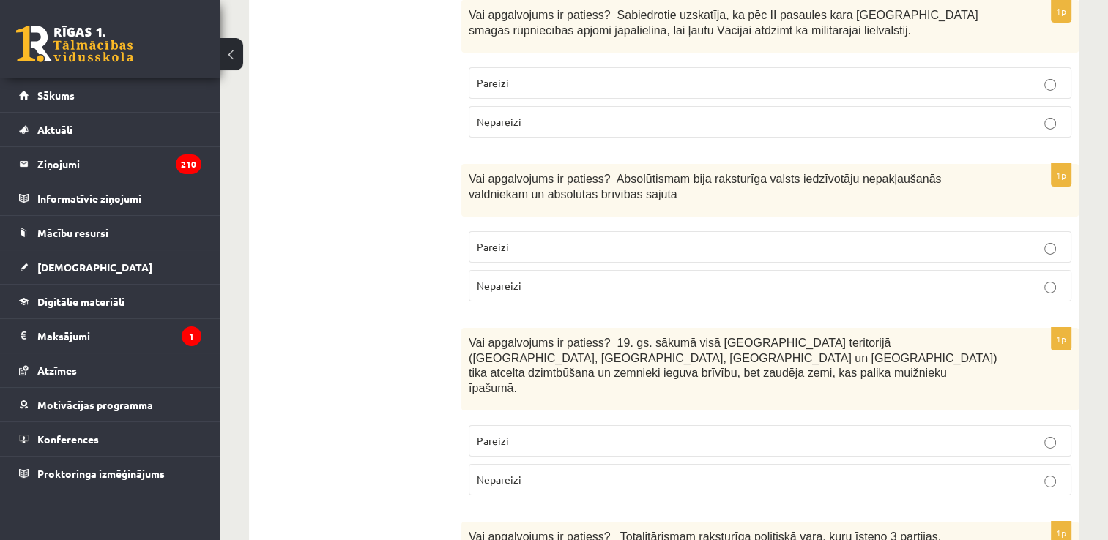
click at [712, 433] on p "Pareizi" at bounding box center [770, 440] width 586 height 15
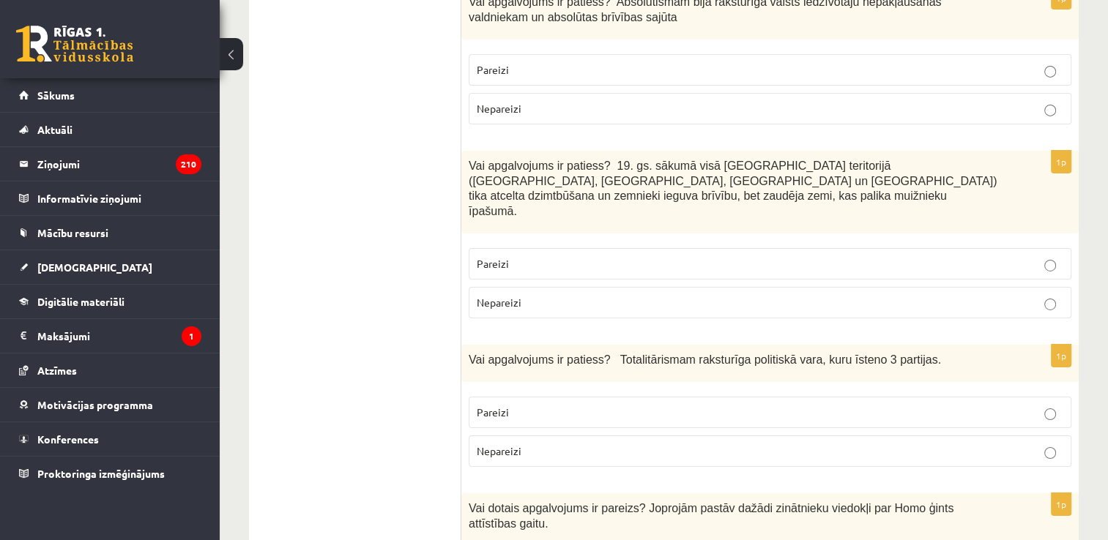
click at [767, 444] on p "Nepareizi" at bounding box center [770, 451] width 586 height 15
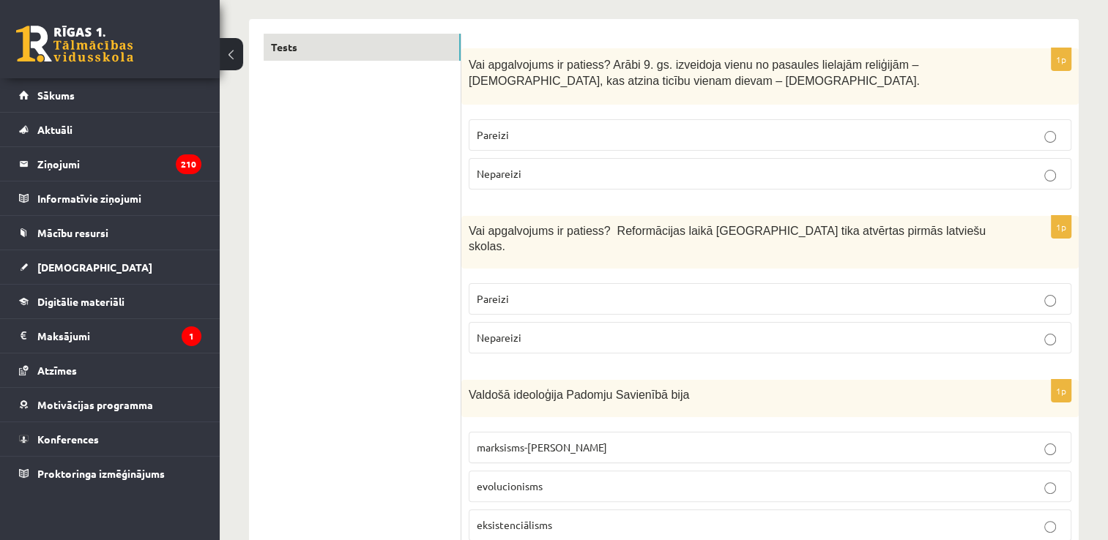
scroll to position [0, 0]
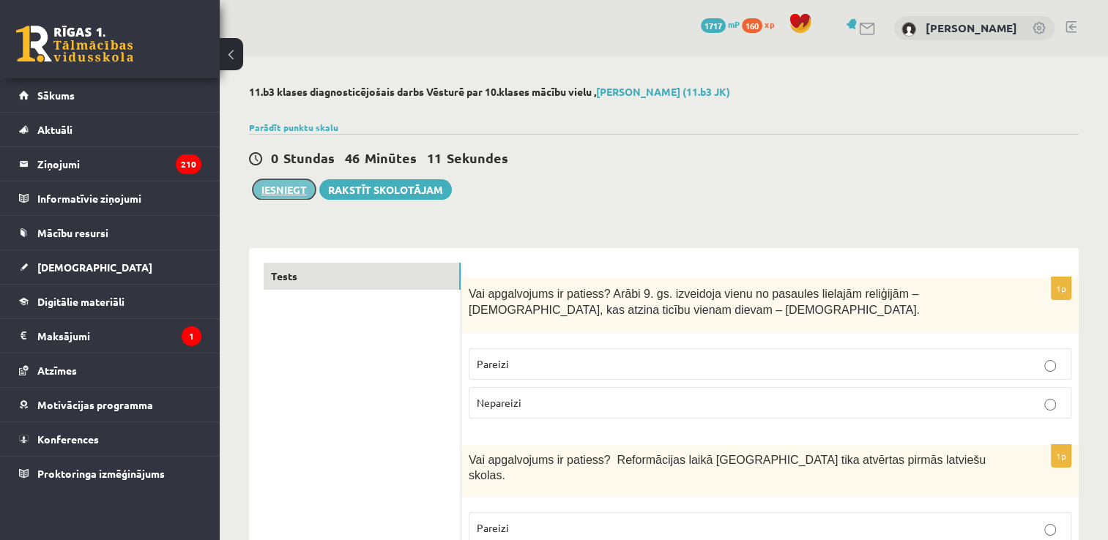
click at [276, 192] on button "Iesniegt" at bounding box center [284, 189] width 63 height 21
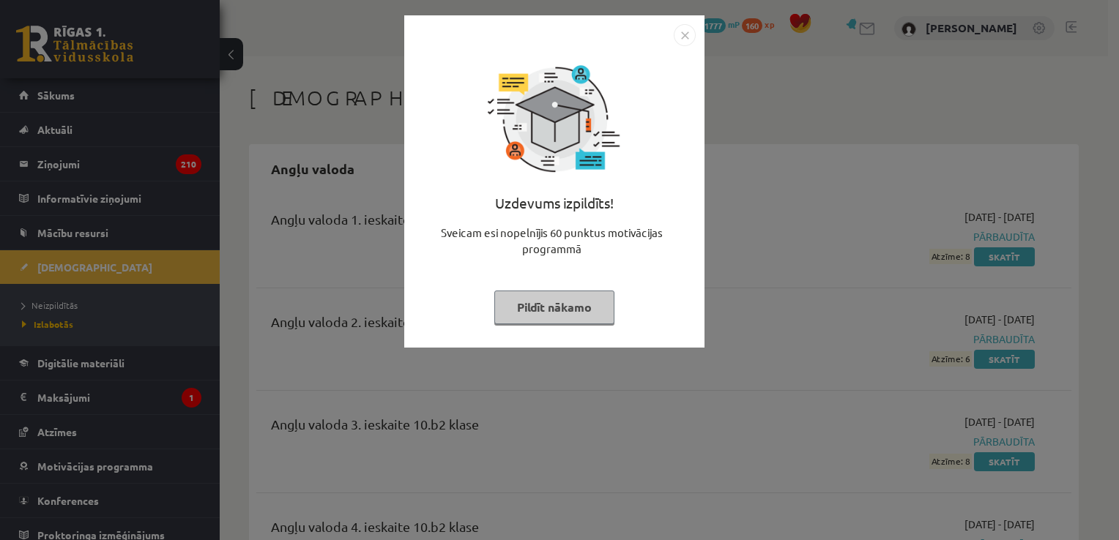
click at [685, 24] on img "Close" at bounding box center [685, 35] width 22 height 22
